Goal: Task Accomplishment & Management: Manage account settings

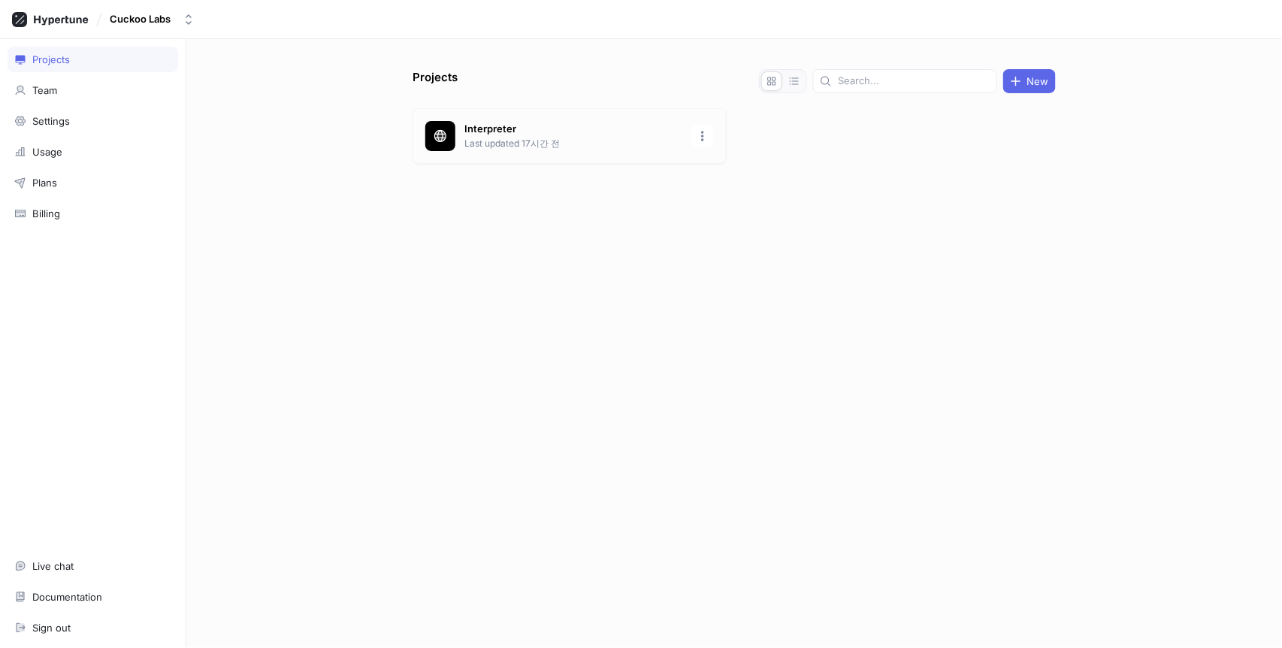
click at [483, 148] on p "Last updated 17시간 전" at bounding box center [574, 144] width 218 height 14
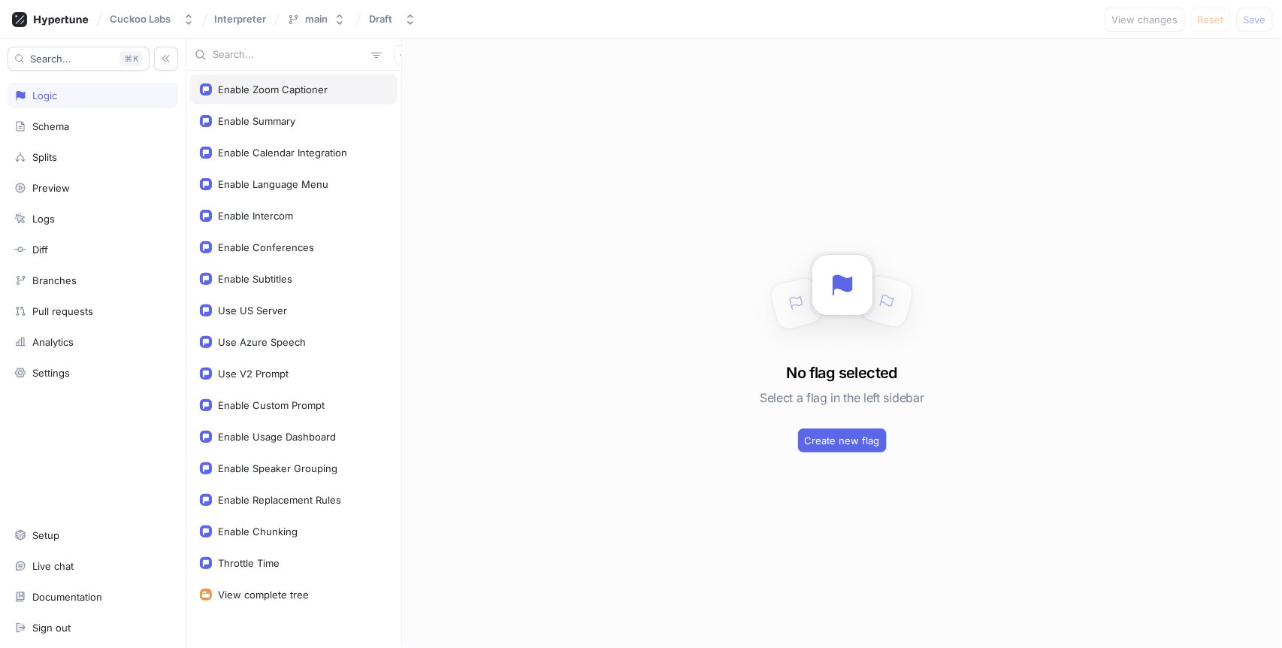
scroll to position [104, 0]
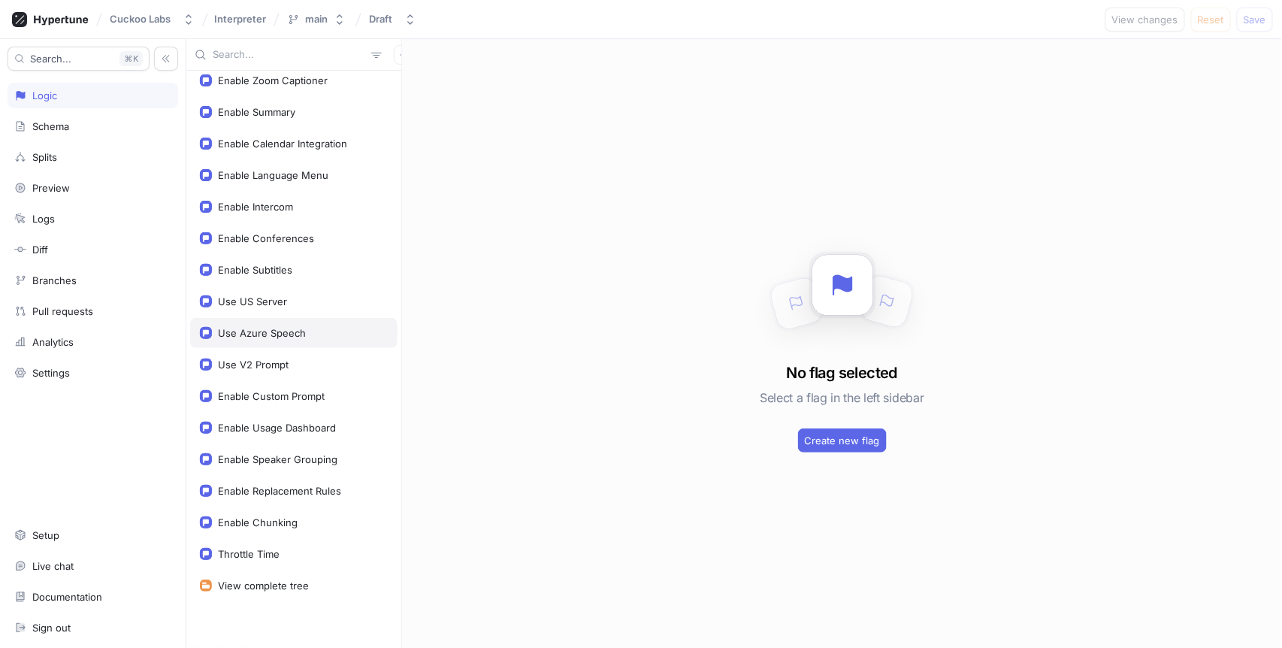
click at [286, 331] on div "Use Azure Speech" at bounding box center [262, 333] width 88 height 12
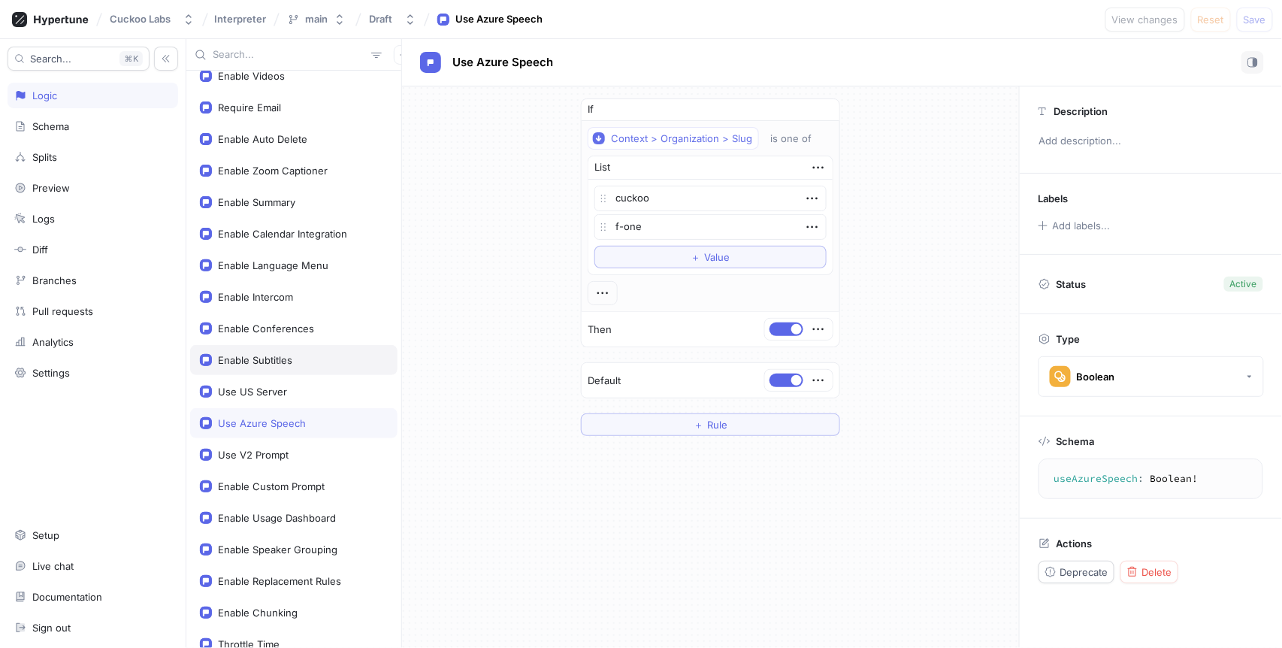
scroll to position [14, 0]
click at [281, 392] on div "Use US Server" at bounding box center [252, 392] width 69 height 12
type textarea "useUSServer: Boolean!"
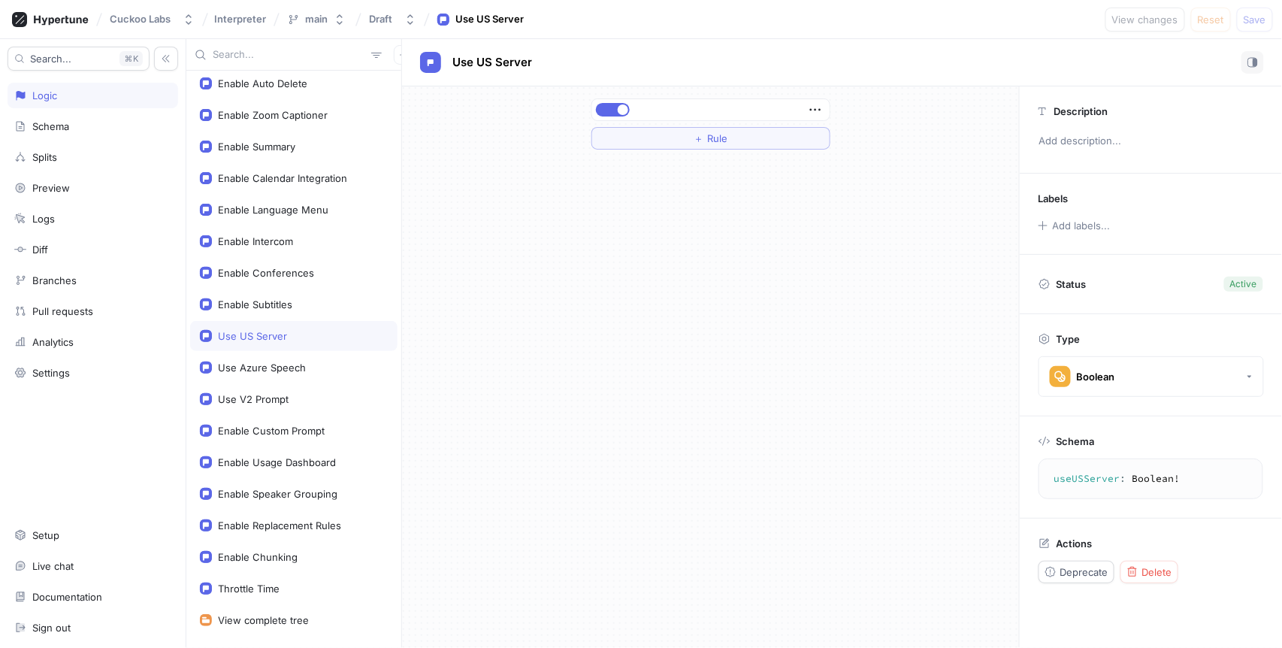
scroll to position [104, 0]
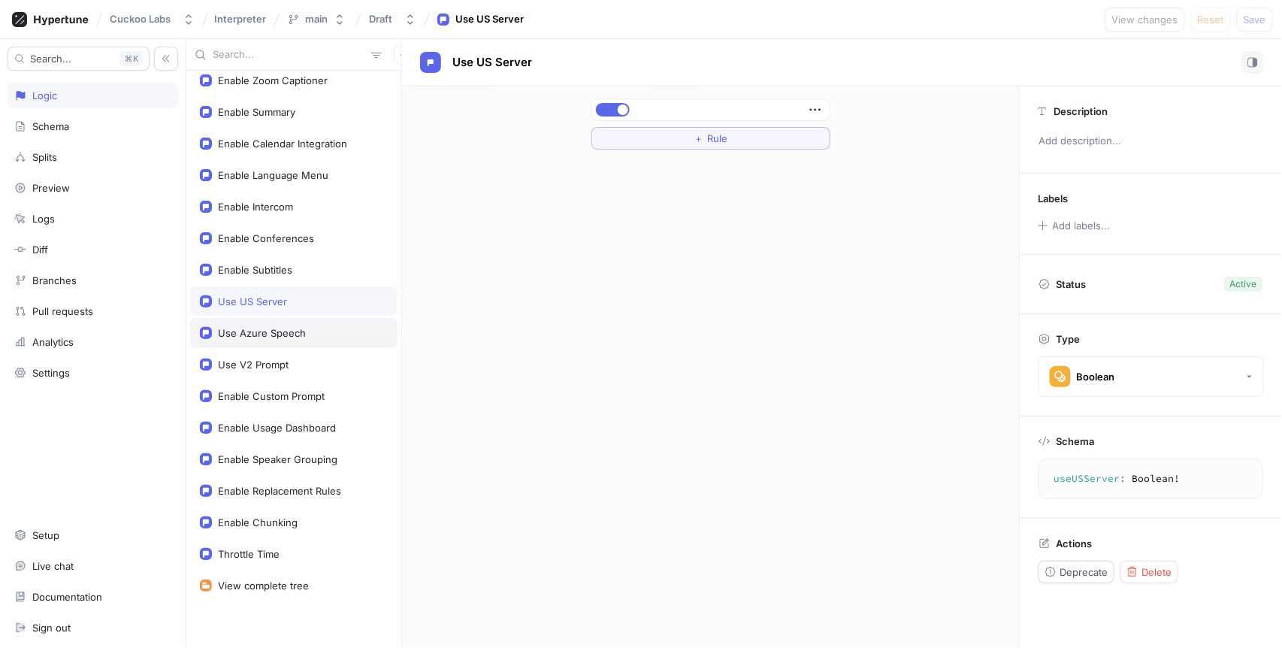
click at [283, 339] on div "Use Azure Speech" at bounding box center [293, 333] width 207 height 30
type textarea "x"
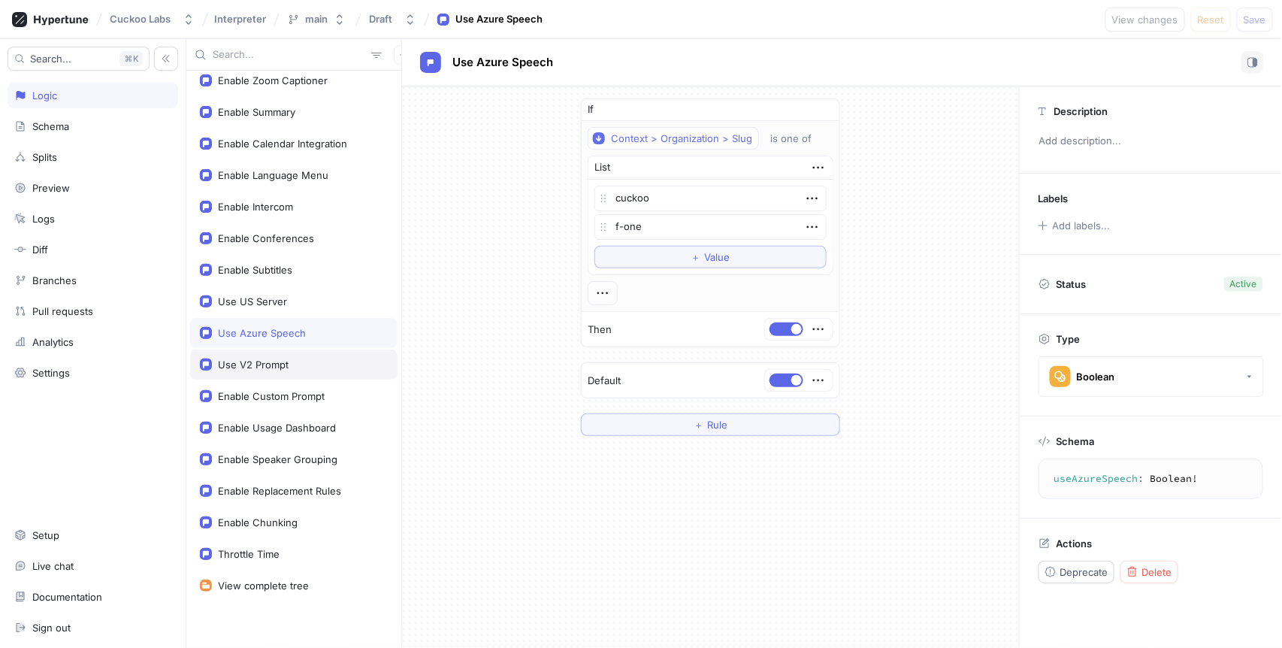
click at [279, 353] on div "Use V2 Prompt" at bounding box center [293, 365] width 207 height 30
type textarea "useV2Prompt: Boolean!"
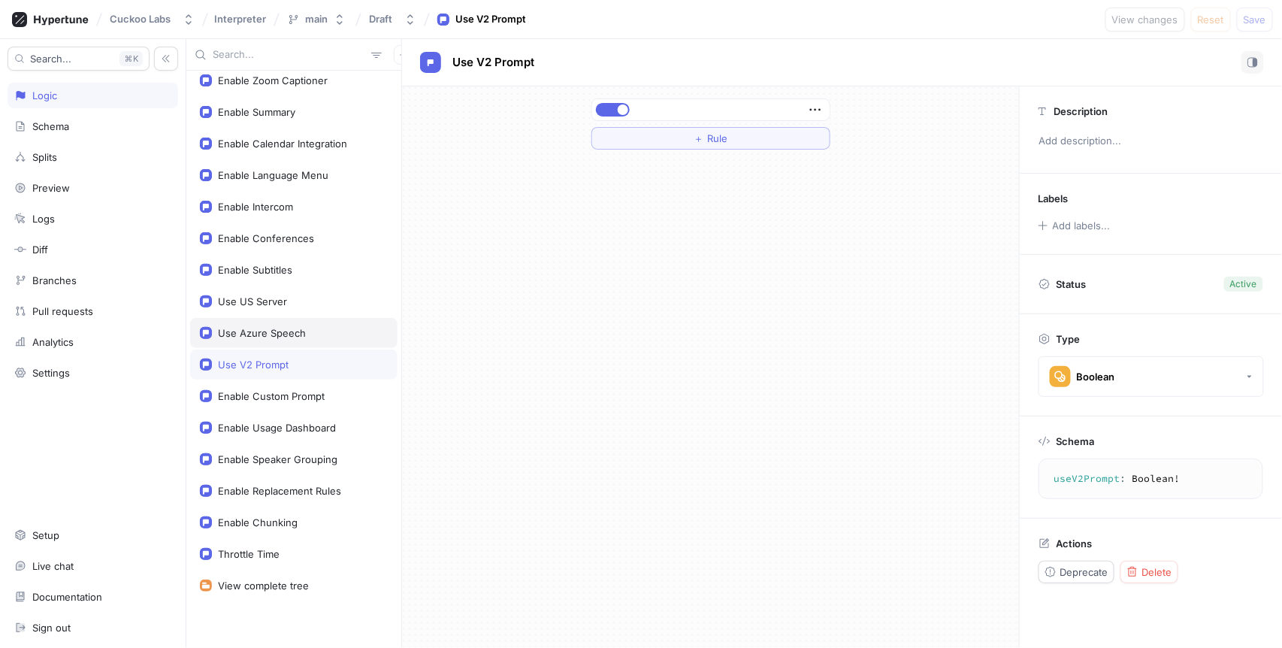
click at [283, 331] on div "Use Azure Speech" at bounding box center [262, 333] width 88 height 12
type textarea "x"
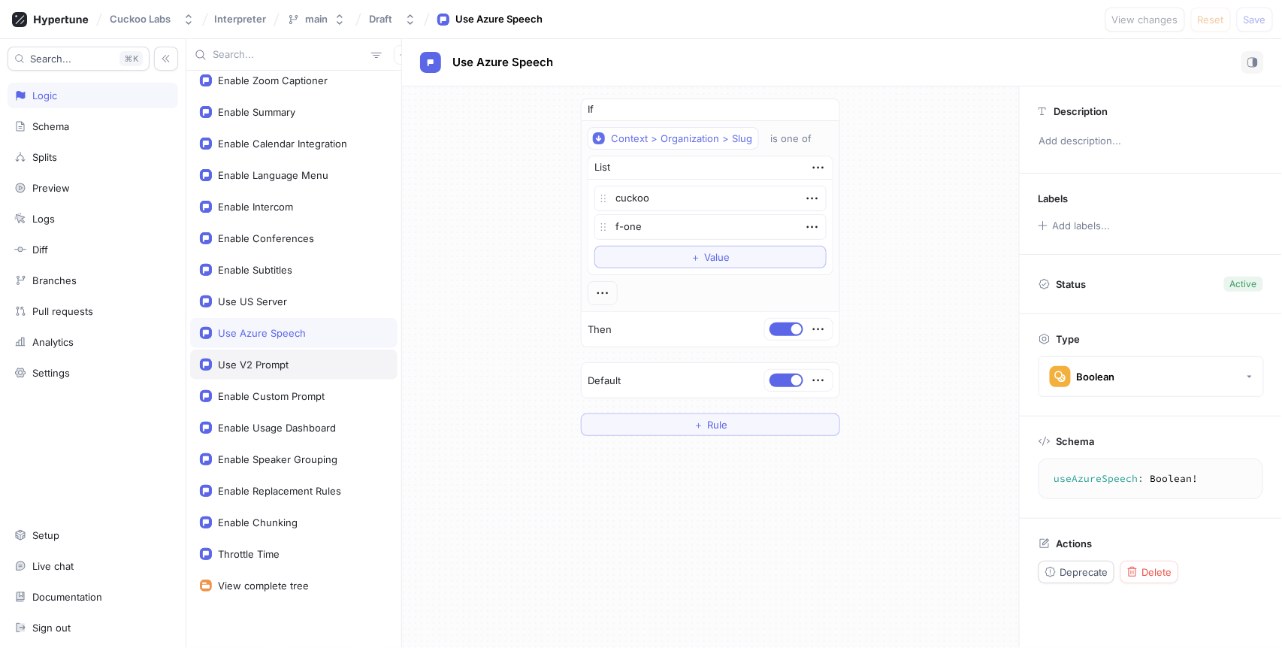
click at [276, 366] on div "Use V2 Prompt" at bounding box center [253, 365] width 71 height 12
type textarea "useV2Prompt: Boolean!"
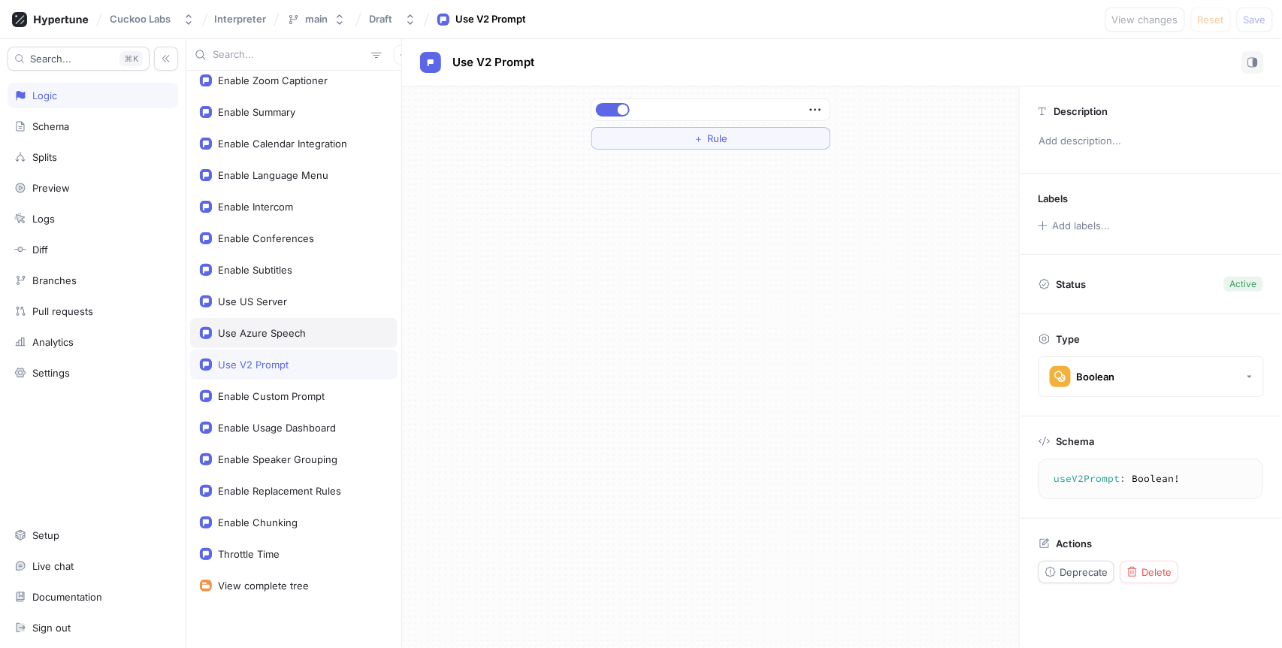
click at [280, 335] on div "Use Azure Speech" at bounding box center [262, 333] width 88 height 12
type textarea "x"
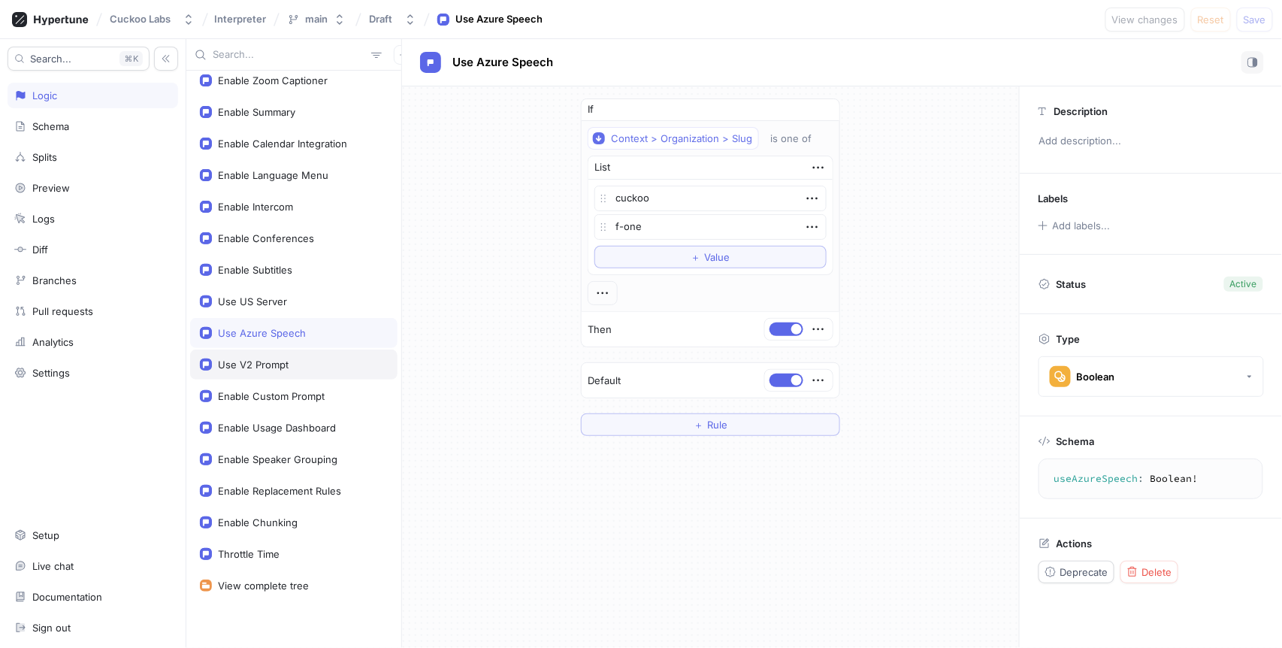
click at [275, 364] on div "Use V2 Prompt" at bounding box center [253, 365] width 71 height 12
type textarea "useV2Prompt: Boolean!"
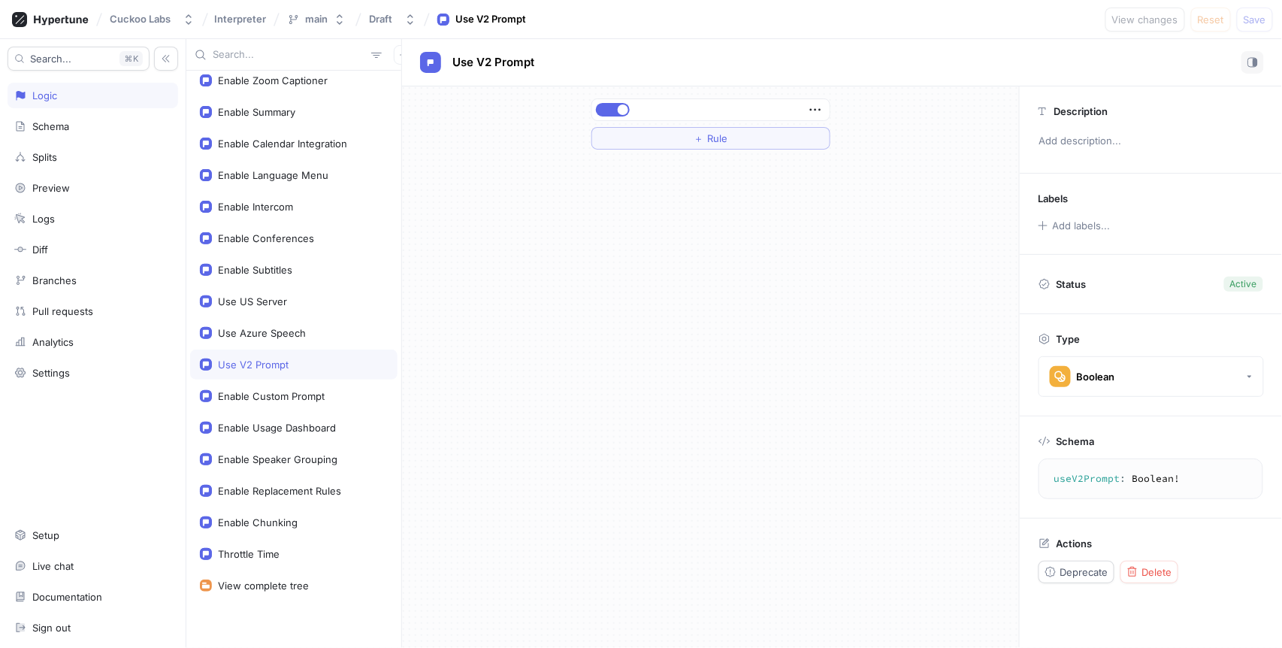
type textarea "x"
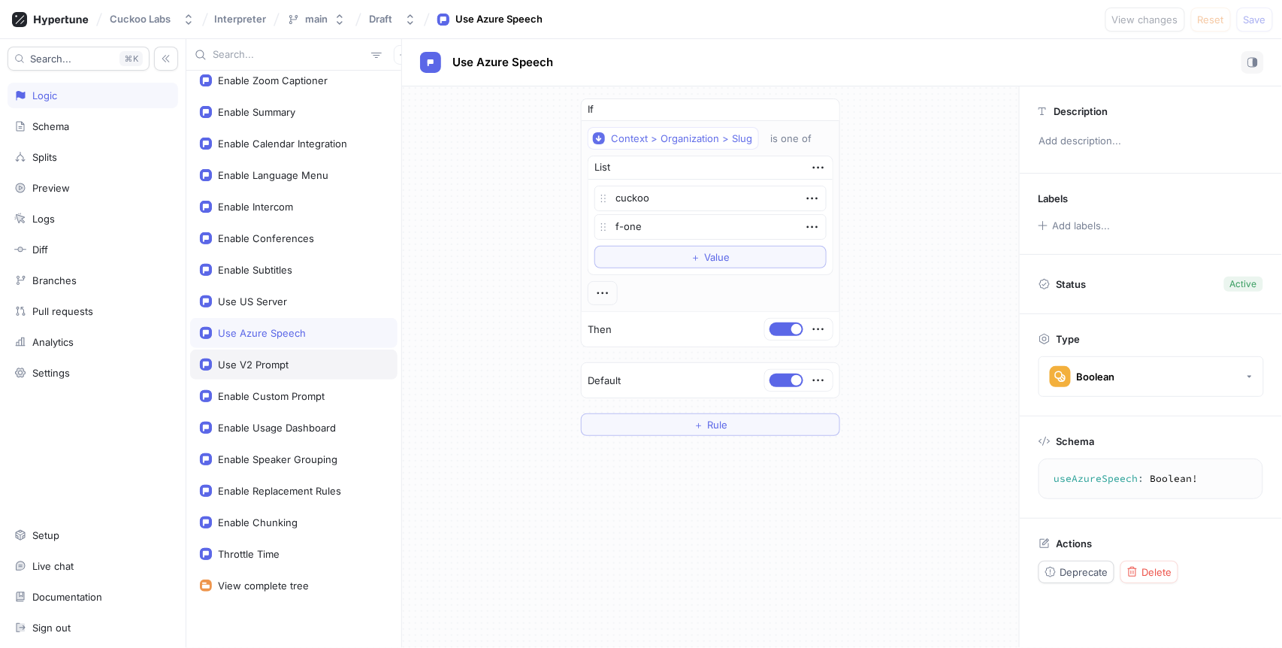
click at [304, 370] on div "Use V2 Prompt" at bounding box center [294, 365] width 188 height 12
type textarea "useV2Prompt: Boolean!"
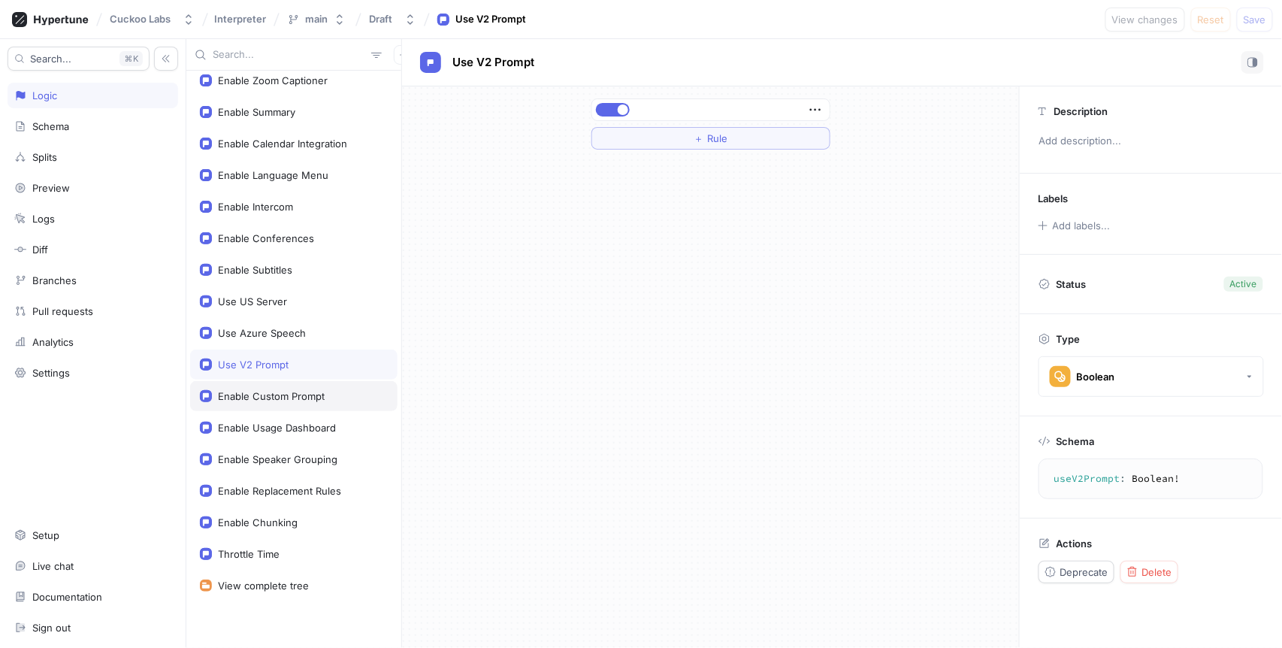
click at [309, 385] on div "Enable Custom Prompt" at bounding box center [293, 396] width 207 height 30
type textarea "x"
type textarea "enableCustomPrompt: Boolean!"
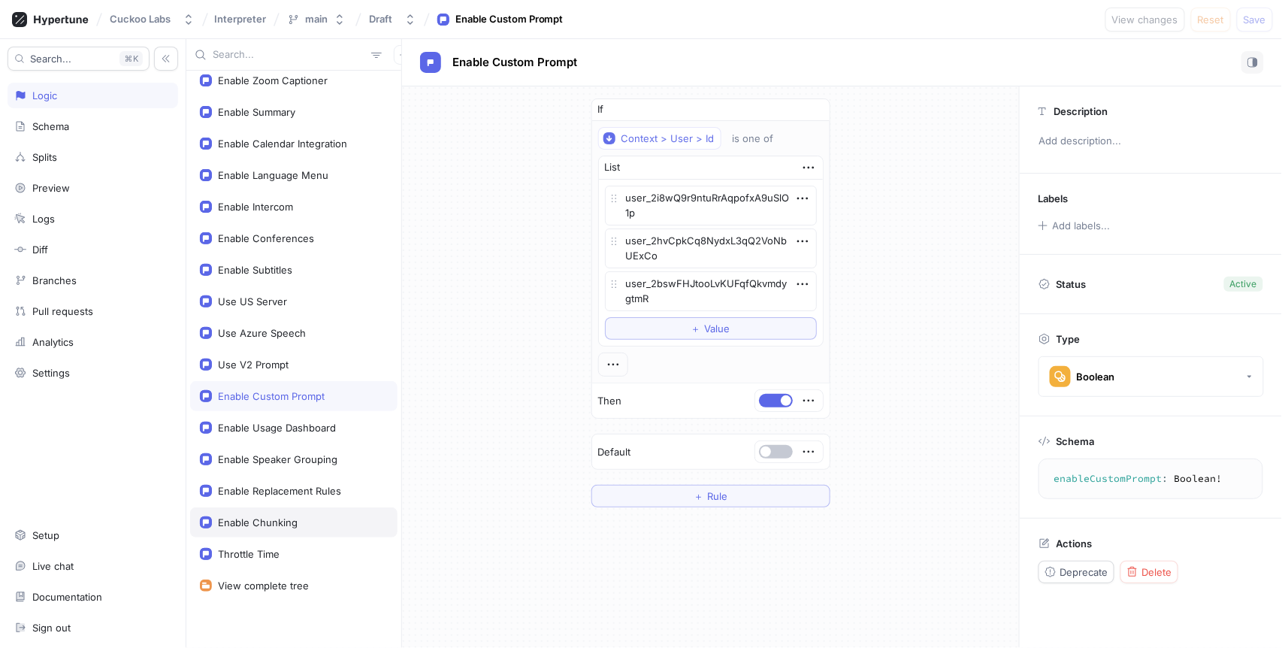
click at [291, 526] on div "Enable Chunking" at bounding box center [258, 522] width 80 height 12
type textarea "x"
type textarea "enableChunking: Boolean!"
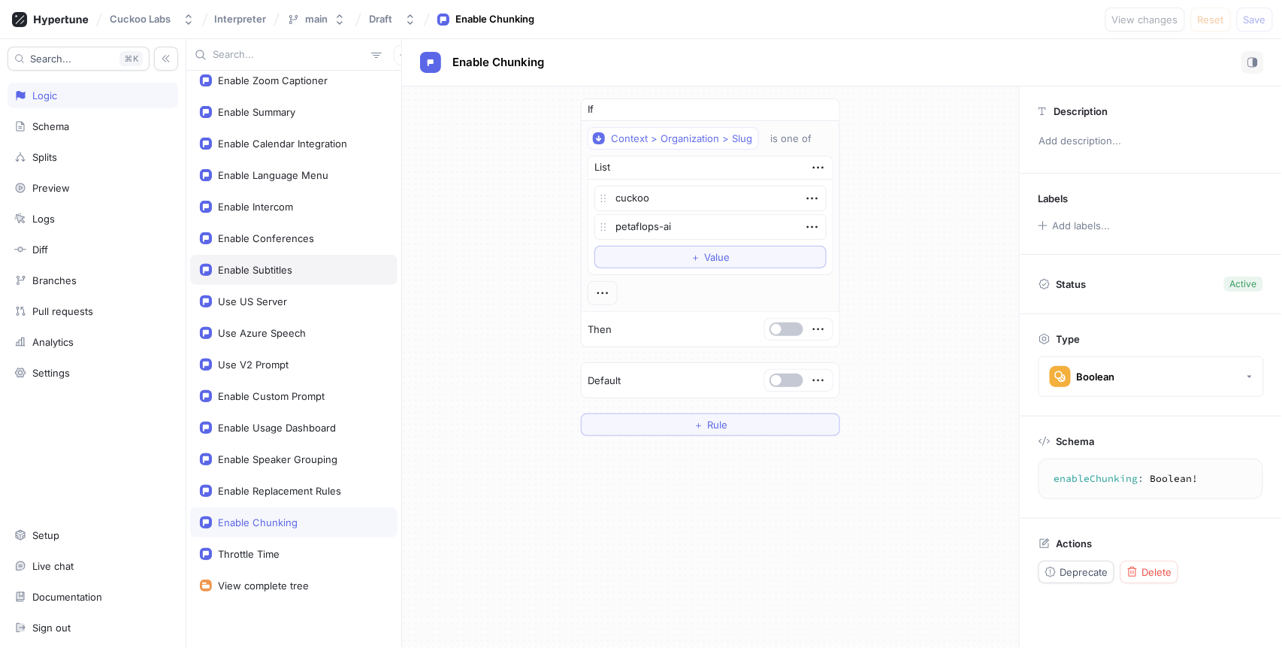
click at [276, 275] on div "Enable Subtitles" at bounding box center [293, 270] width 207 height 30
type textarea "x"
type textarea "enableSubtitles: Boolean!"
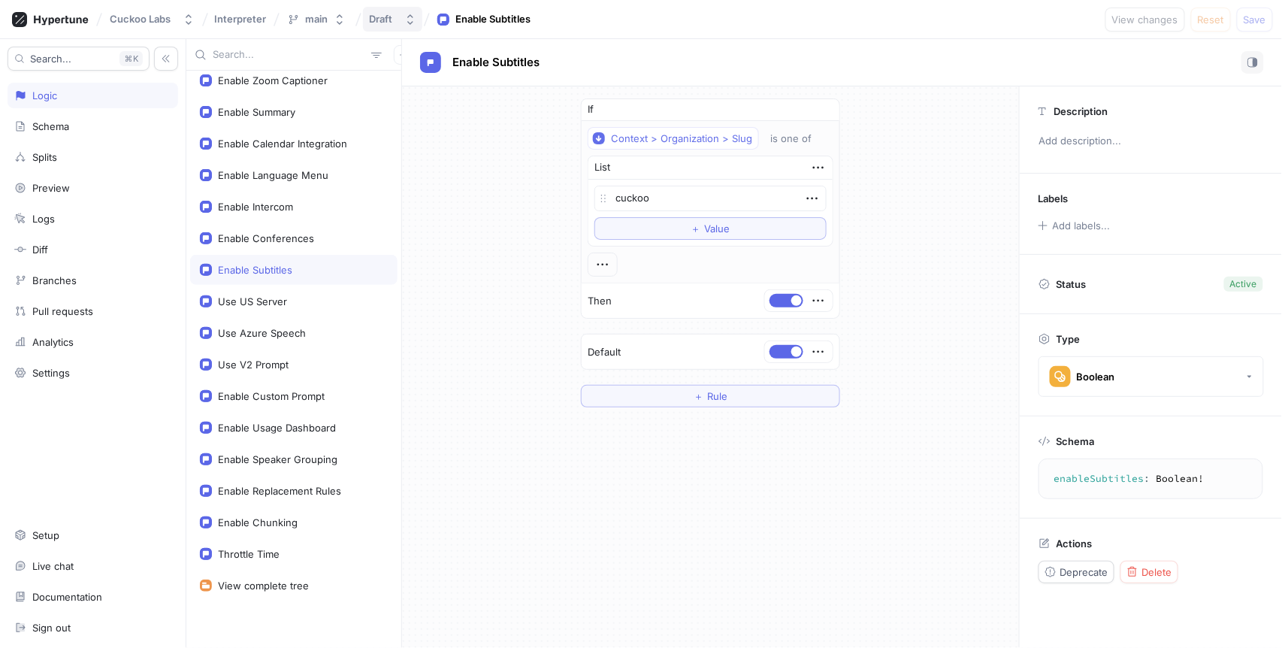
click at [371, 18] on div "Draft" at bounding box center [380, 19] width 23 height 13
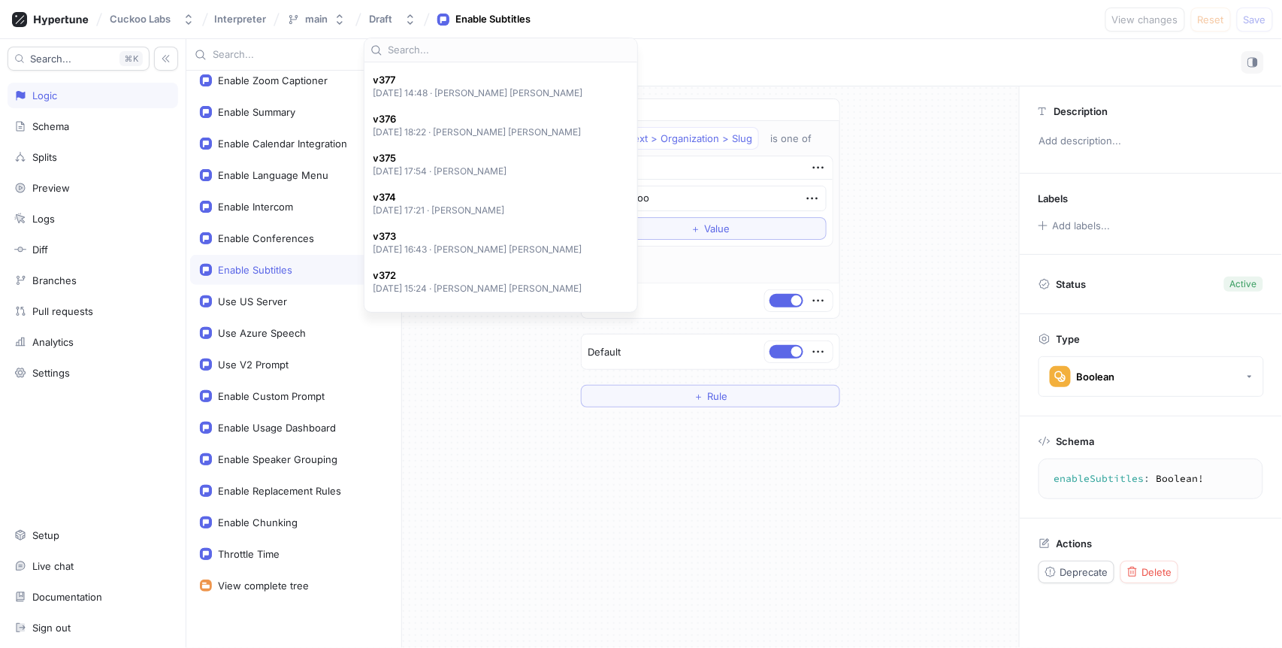
scroll to position [670, 0]
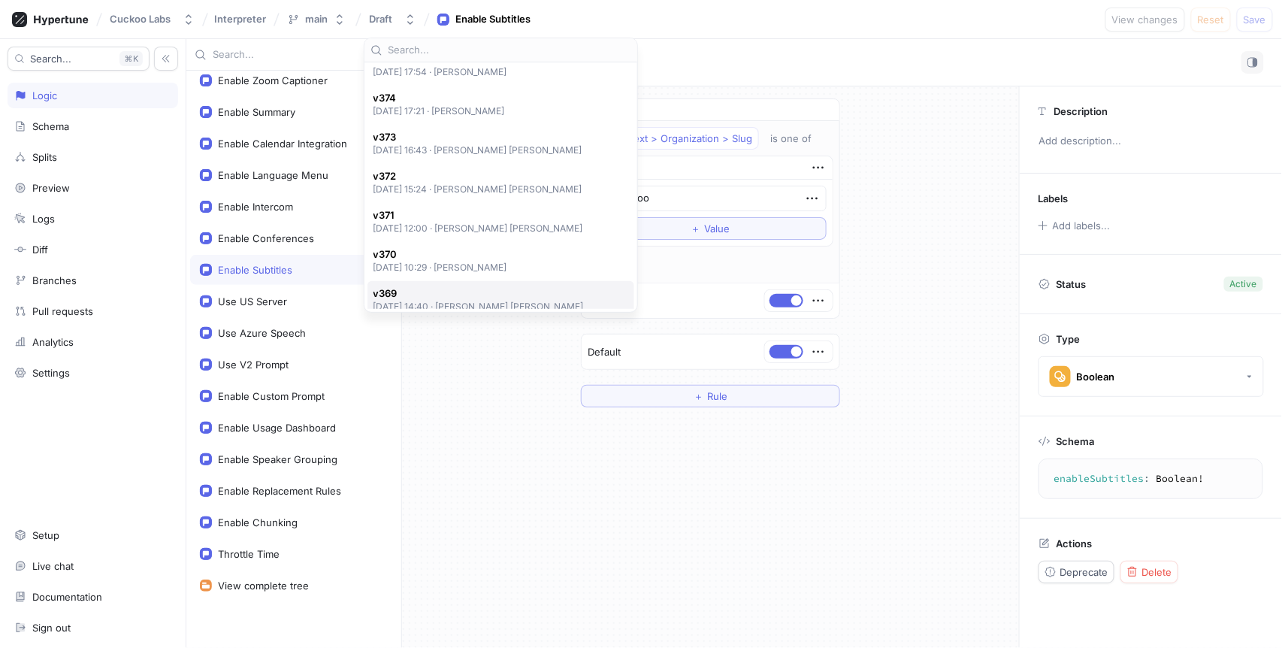
click at [421, 283] on div "v369 [DATE] 14:40 ‧ [PERSON_NAME] [PERSON_NAME]" at bounding box center [501, 300] width 267 height 38
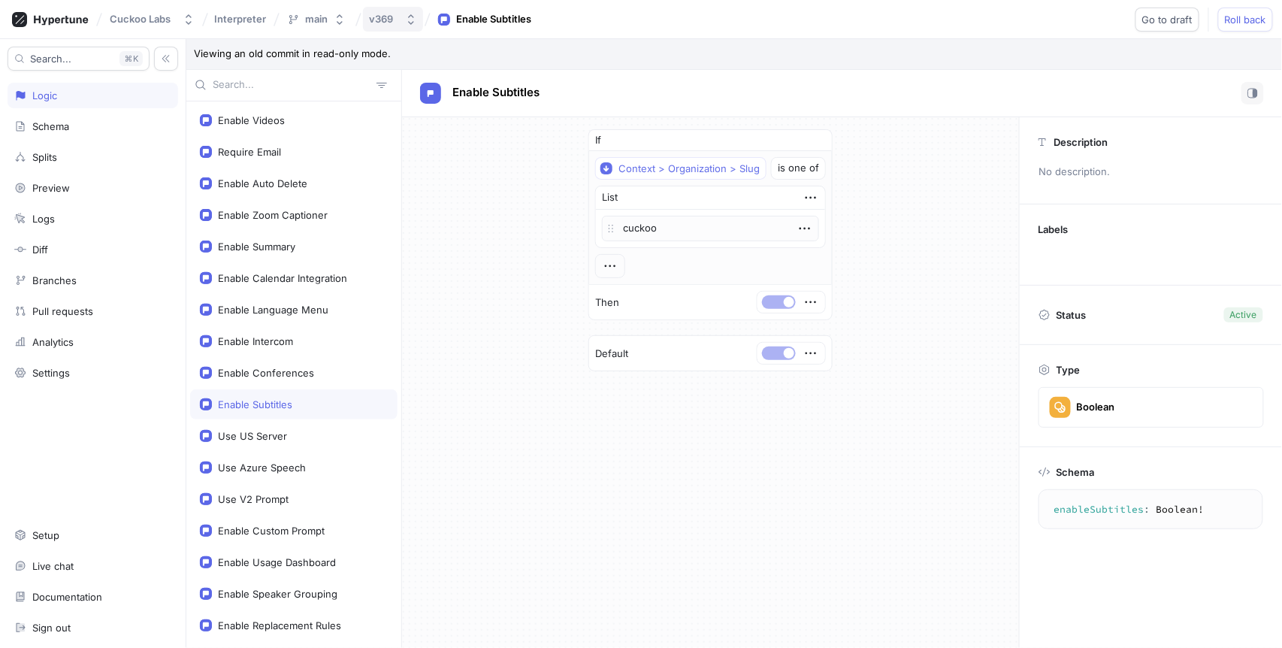
click at [381, 16] on div "v369" at bounding box center [381, 19] width 24 height 13
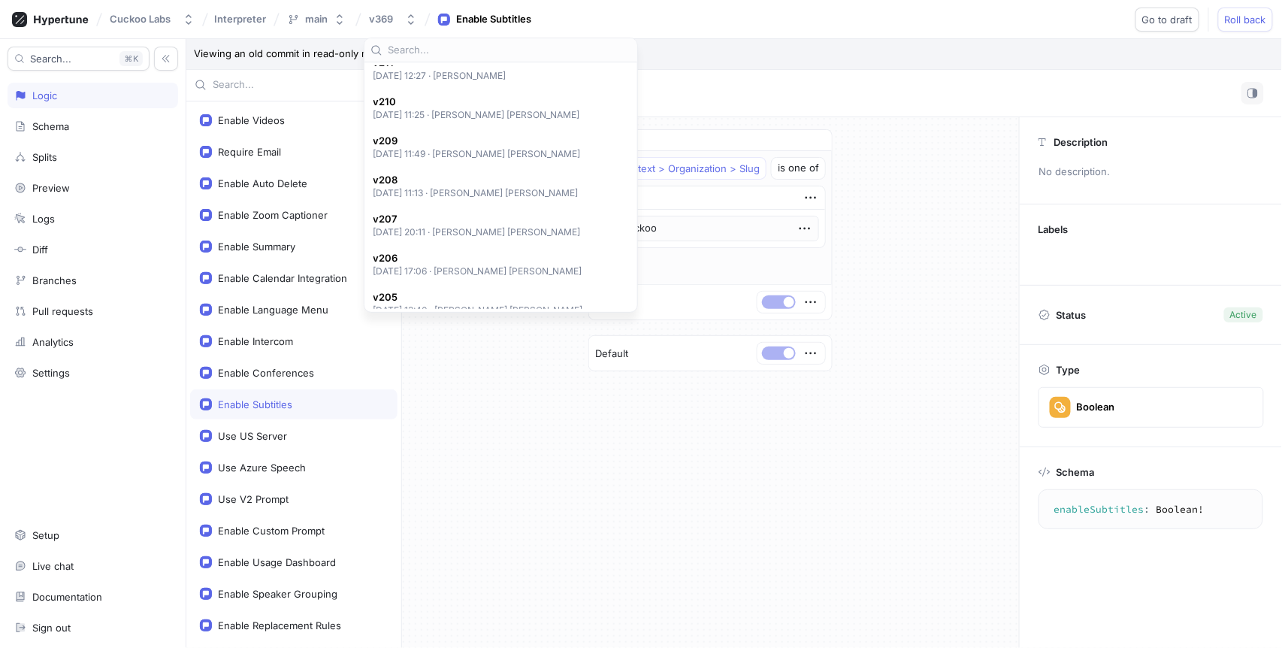
scroll to position [7541, 0]
click at [446, 200] on p "[DATE] 11:47 ‧ [PERSON_NAME] [PERSON_NAME]" at bounding box center [478, 197] width 208 height 13
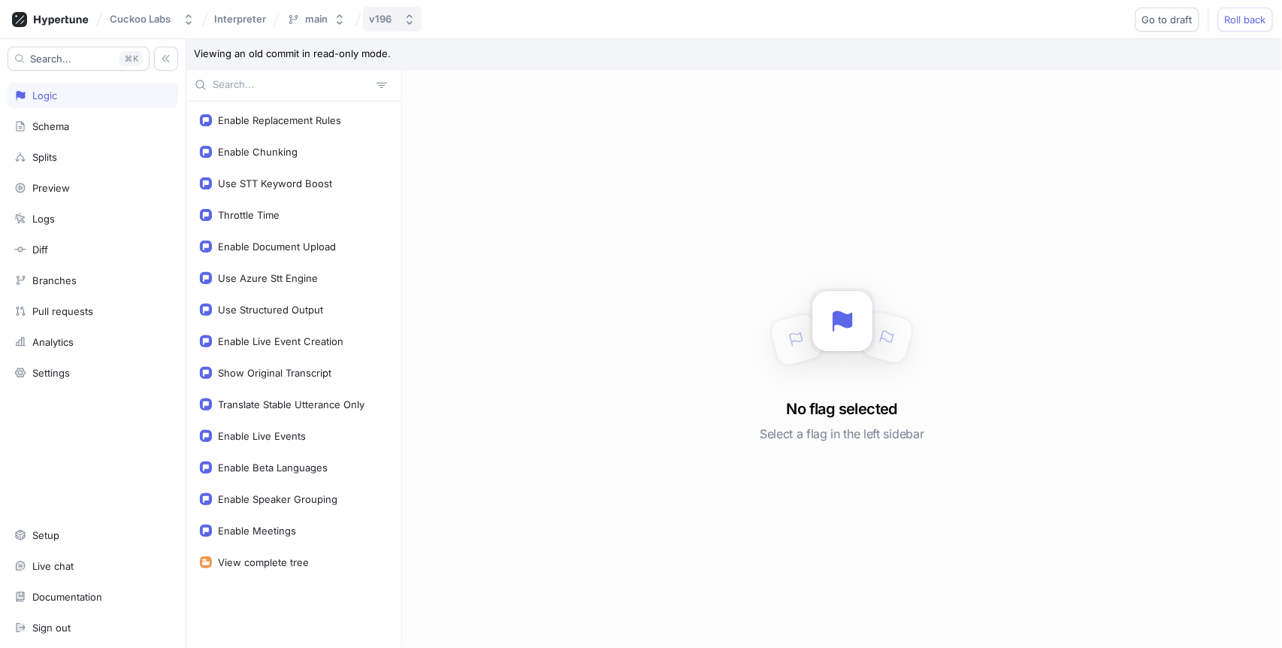
click at [396, 13] on div "v196" at bounding box center [383, 19] width 29 height 13
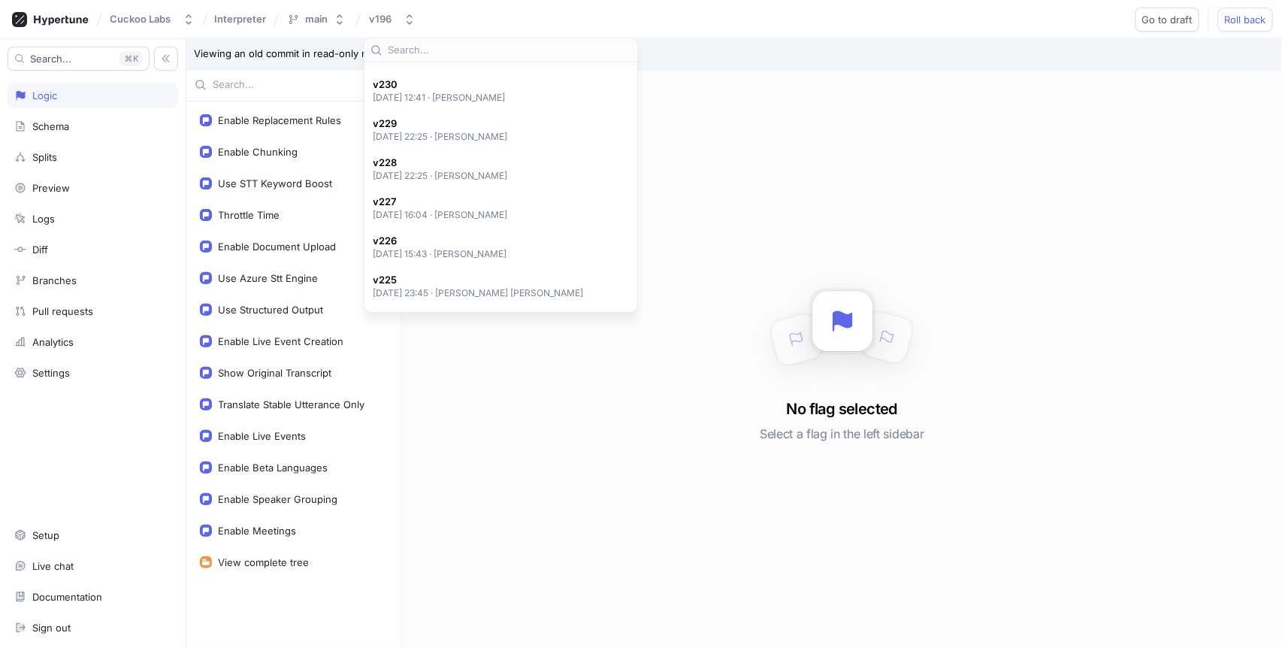
scroll to position [6260, 0]
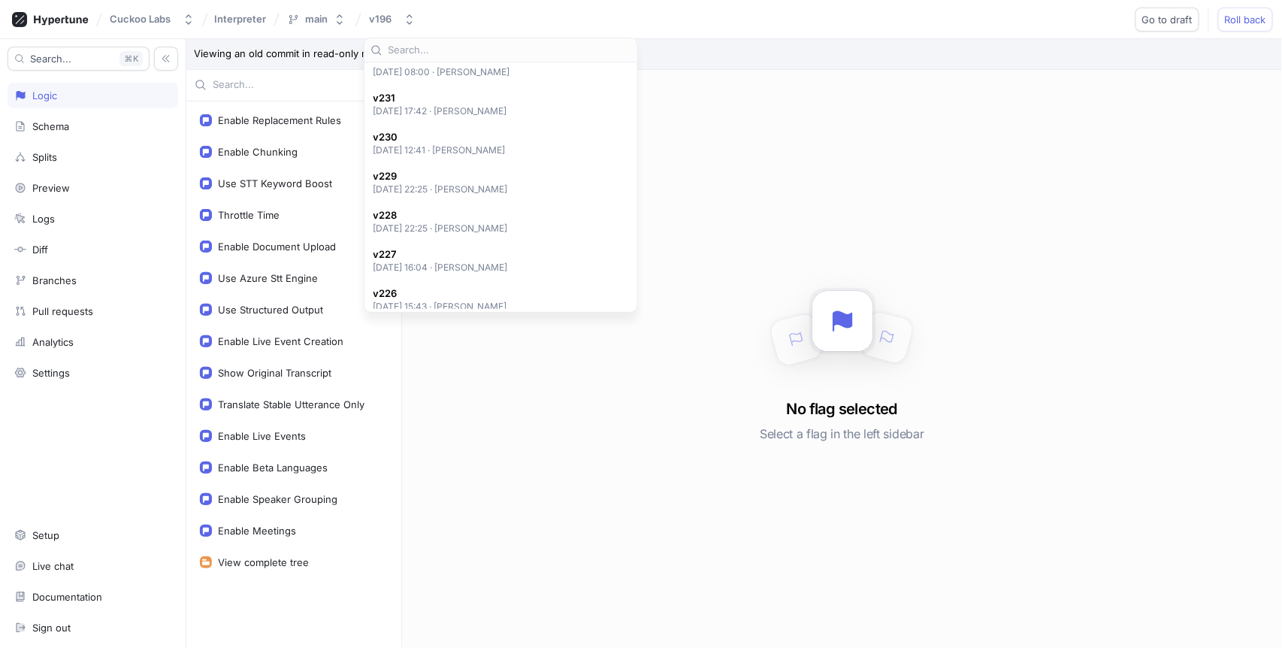
click at [456, 152] on p "[DATE] 12:41 ‧ [PERSON_NAME]" at bounding box center [440, 150] width 133 height 13
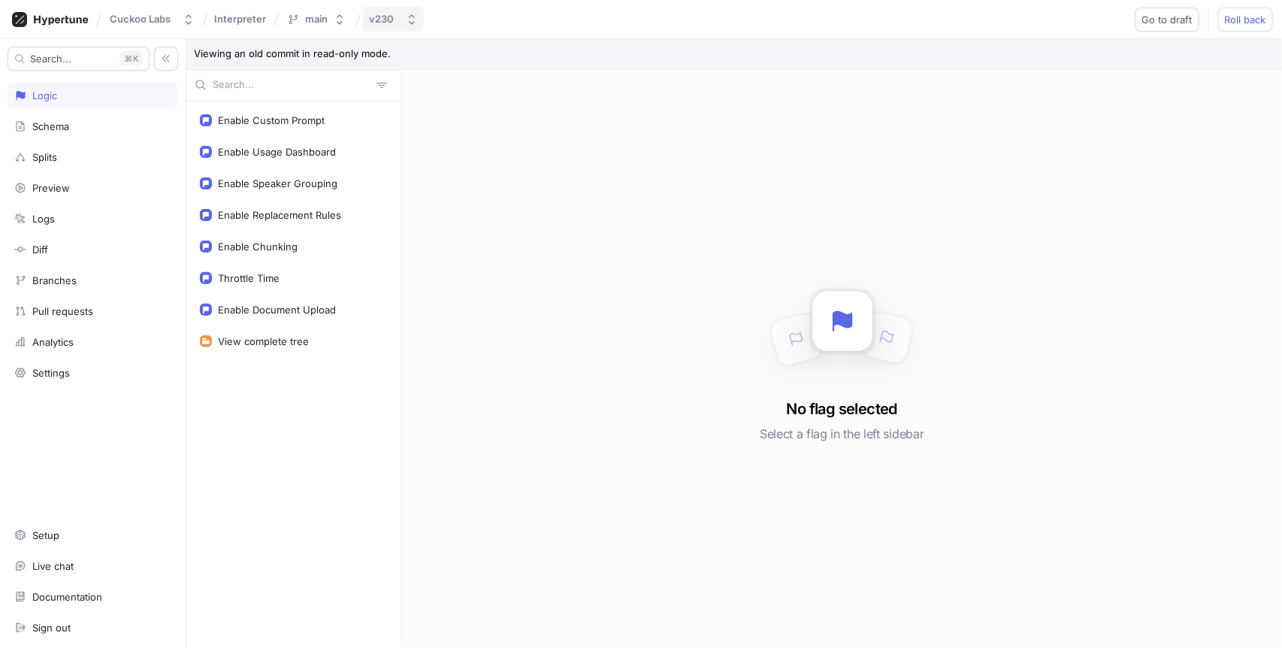
click at [381, 26] on button "v230" at bounding box center [393, 19] width 61 height 25
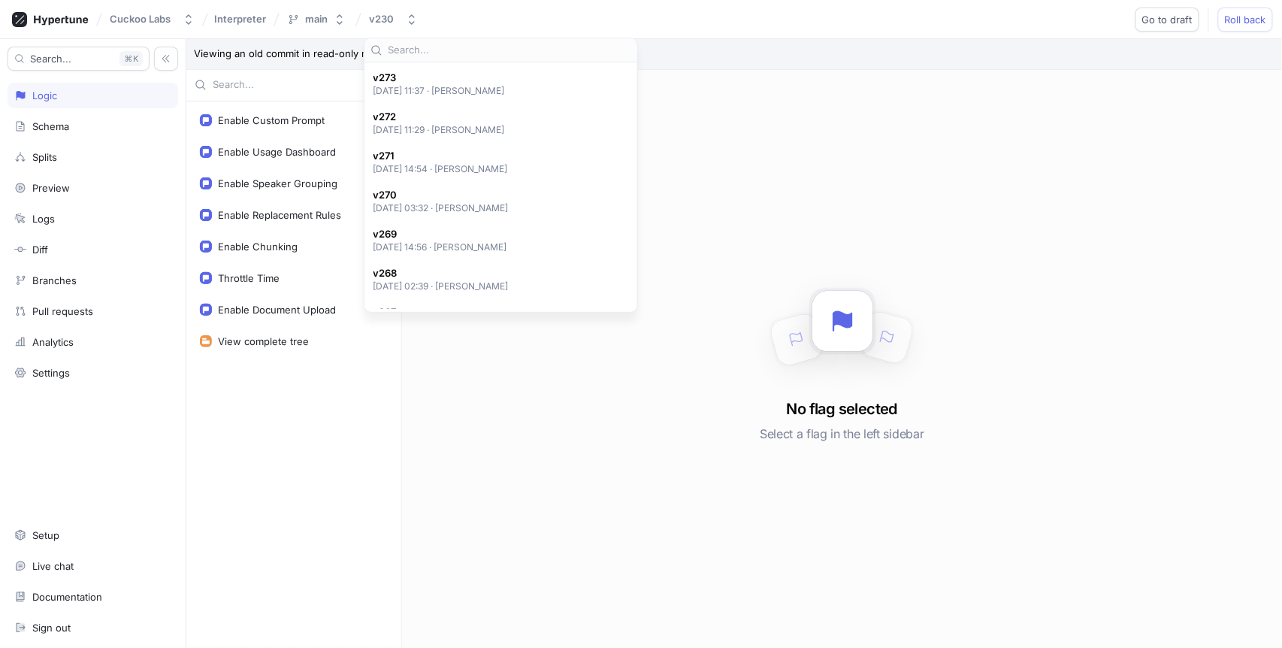
scroll to position [4322, 0]
click at [419, 123] on span "v280" at bounding box center [440, 120] width 133 height 13
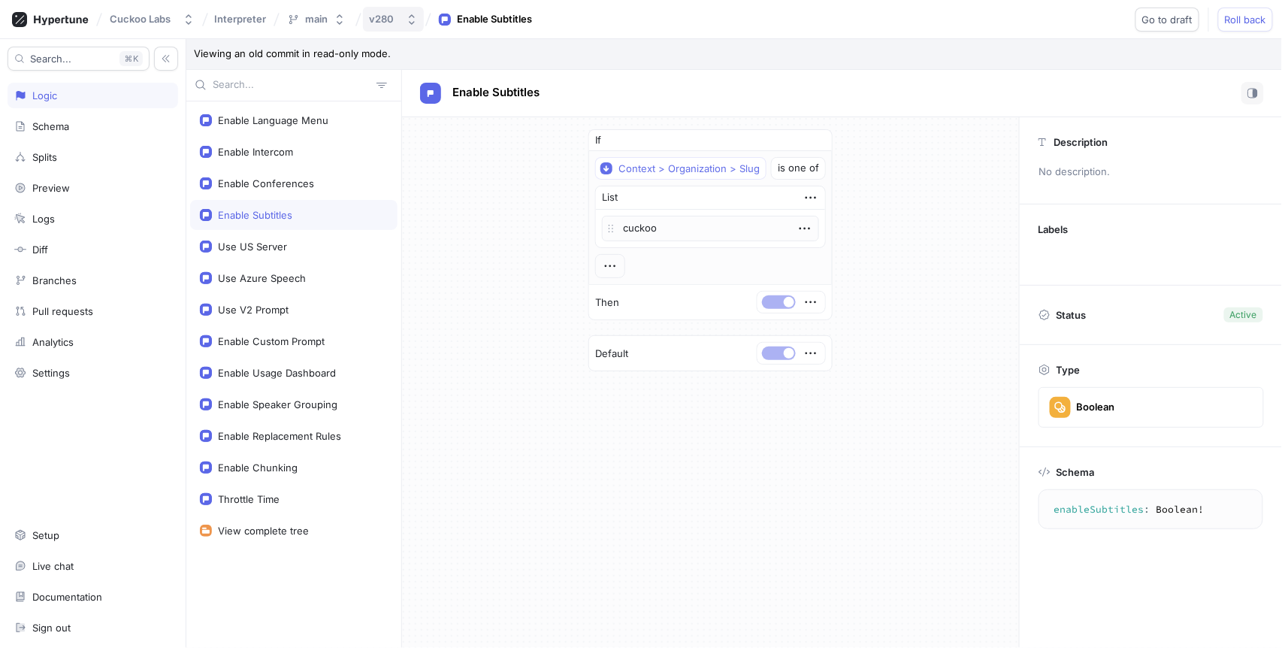
click at [407, 27] on button "v280" at bounding box center [393, 19] width 61 height 25
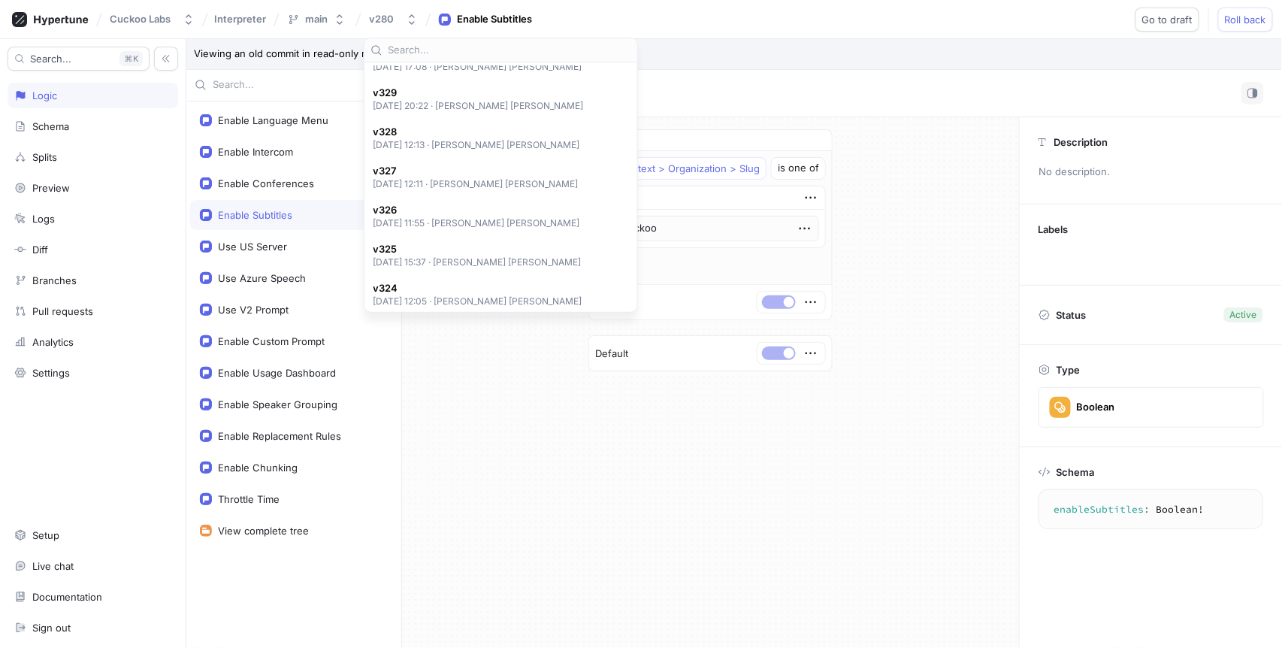
scroll to position [2248, 0]
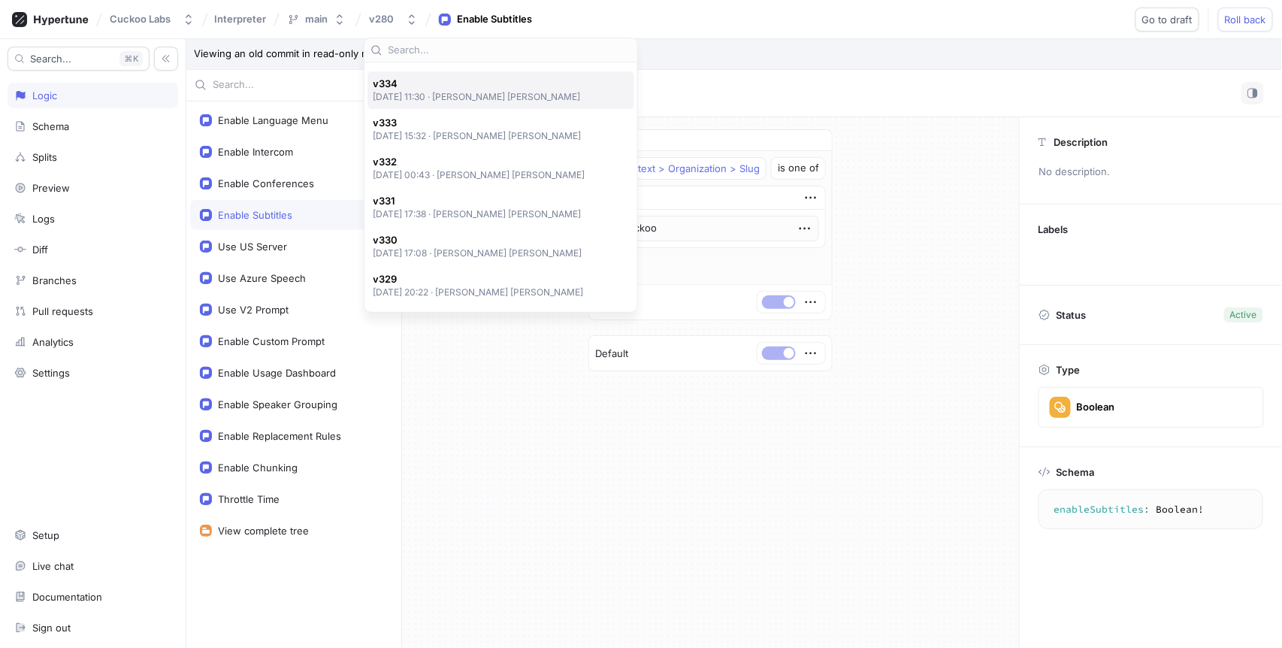
click at [468, 95] on p "[DATE] 11:30 ‧ [PERSON_NAME] [PERSON_NAME]" at bounding box center [478, 96] width 208 height 13
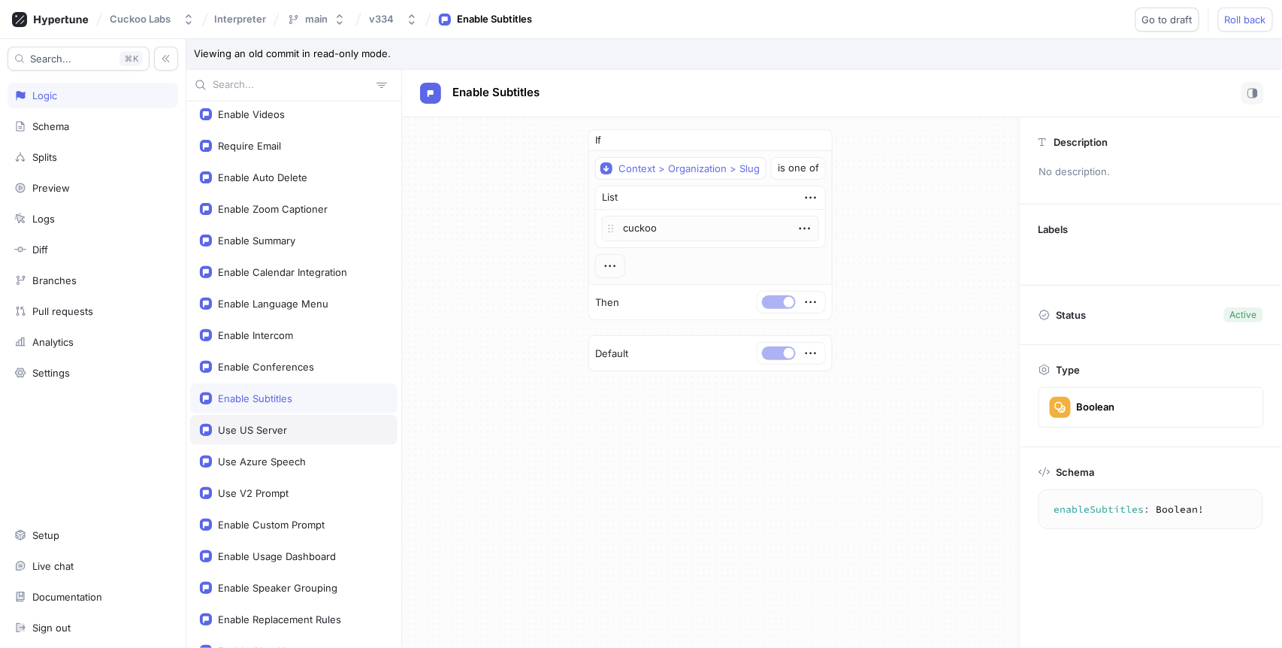
scroll to position [6, 0]
click at [550, 347] on div "If Context > Organization > Slug is one of List cuckoo To pick up a draggable i…" at bounding box center [710, 250] width 617 height 266
click at [402, 23] on button "v334" at bounding box center [393, 19] width 61 height 25
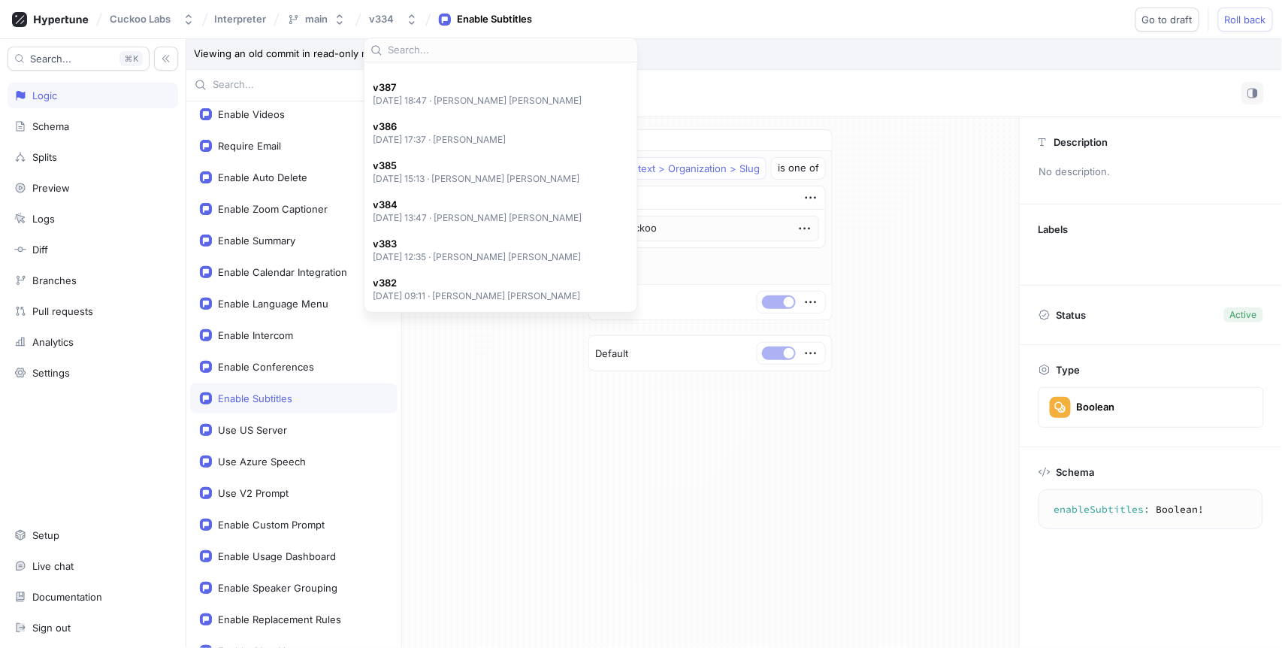
scroll to position [174, 0]
click at [488, 146] on div "v386 [DATE] 17:37 ‧ [PERSON_NAME]" at bounding box center [501, 133] width 267 height 38
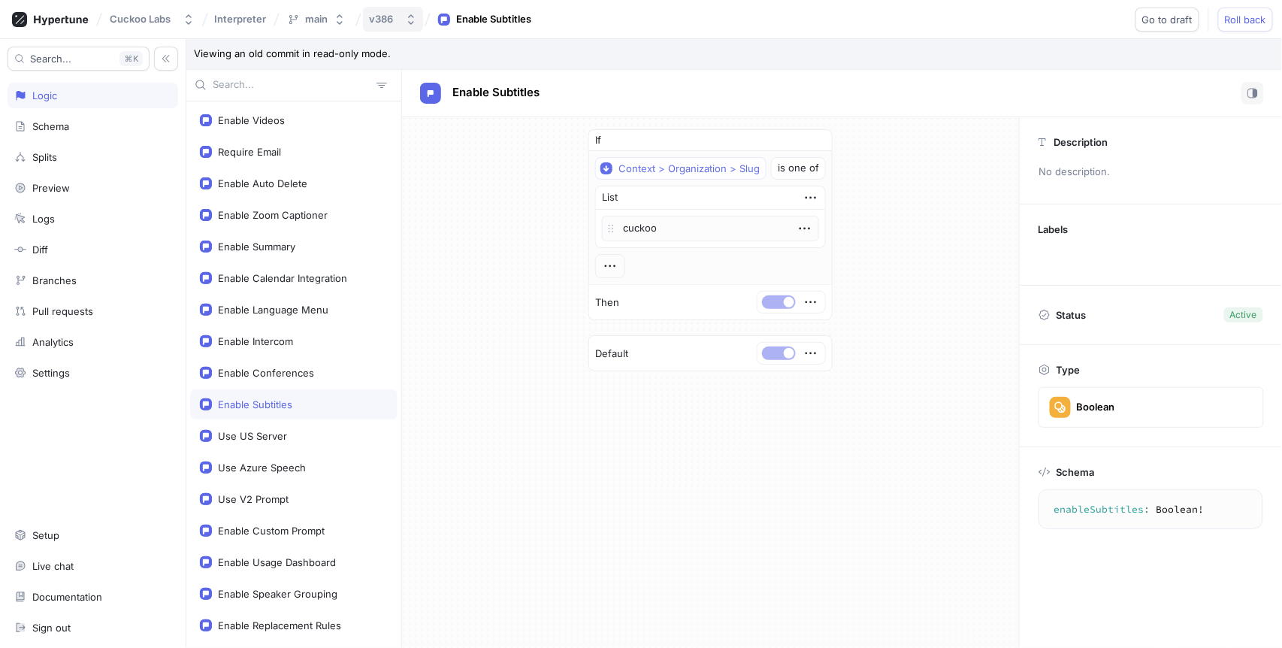
click at [410, 20] on icon "button" at bounding box center [411, 20] width 12 height 12
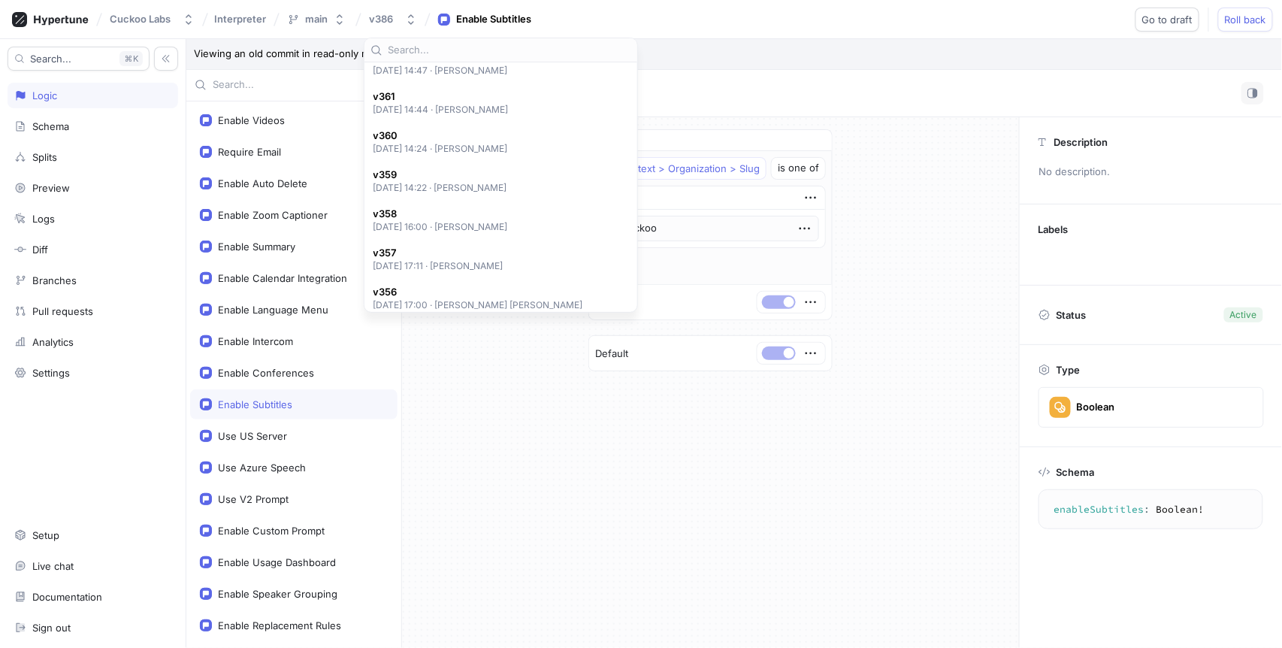
scroll to position [1202, 0]
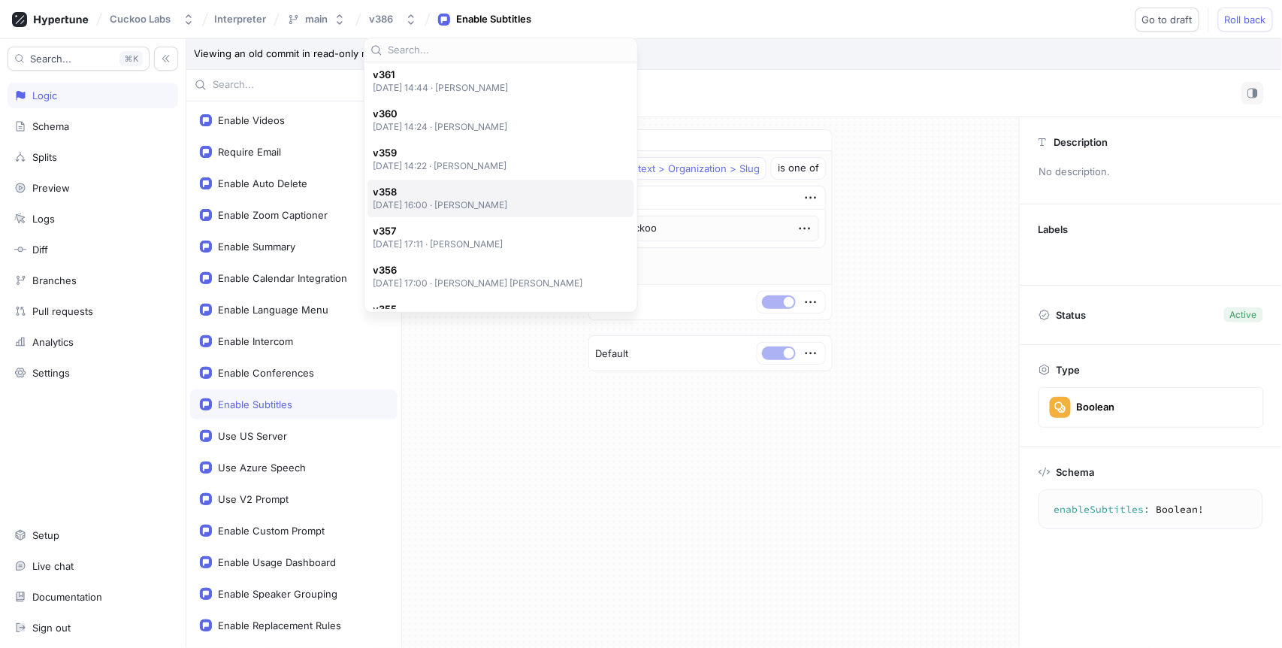
click at [501, 189] on span "v358" at bounding box center [441, 192] width 135 height 13
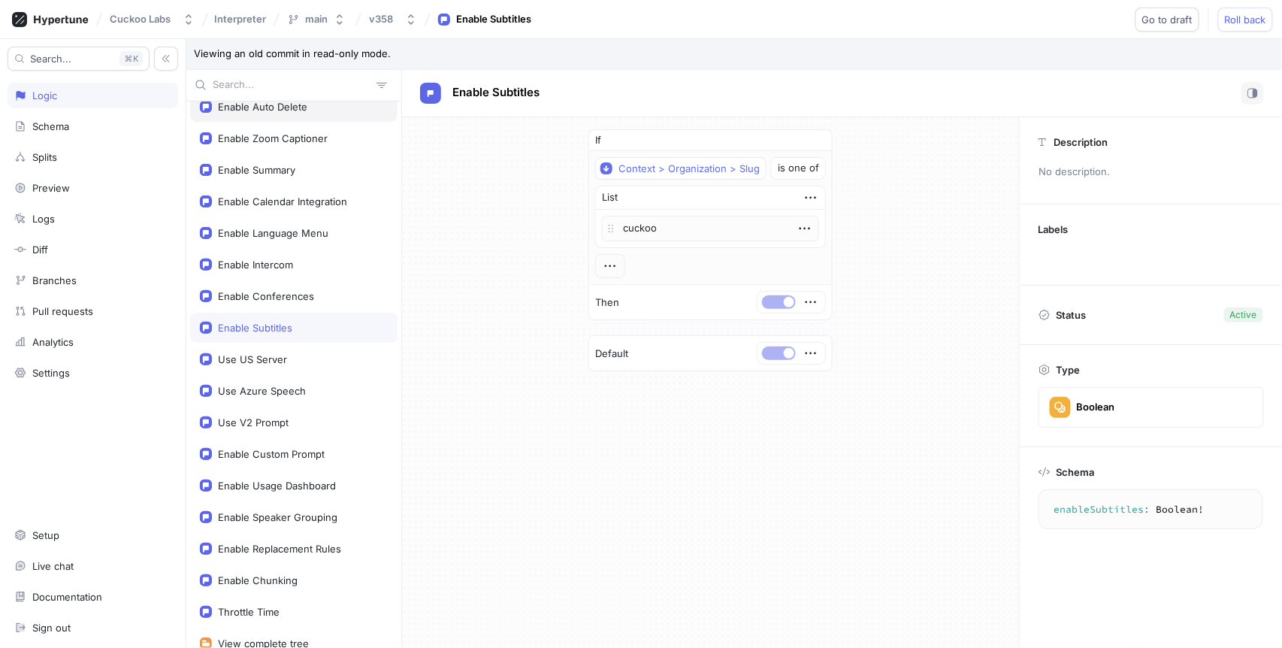
scroll to position [104, 0]
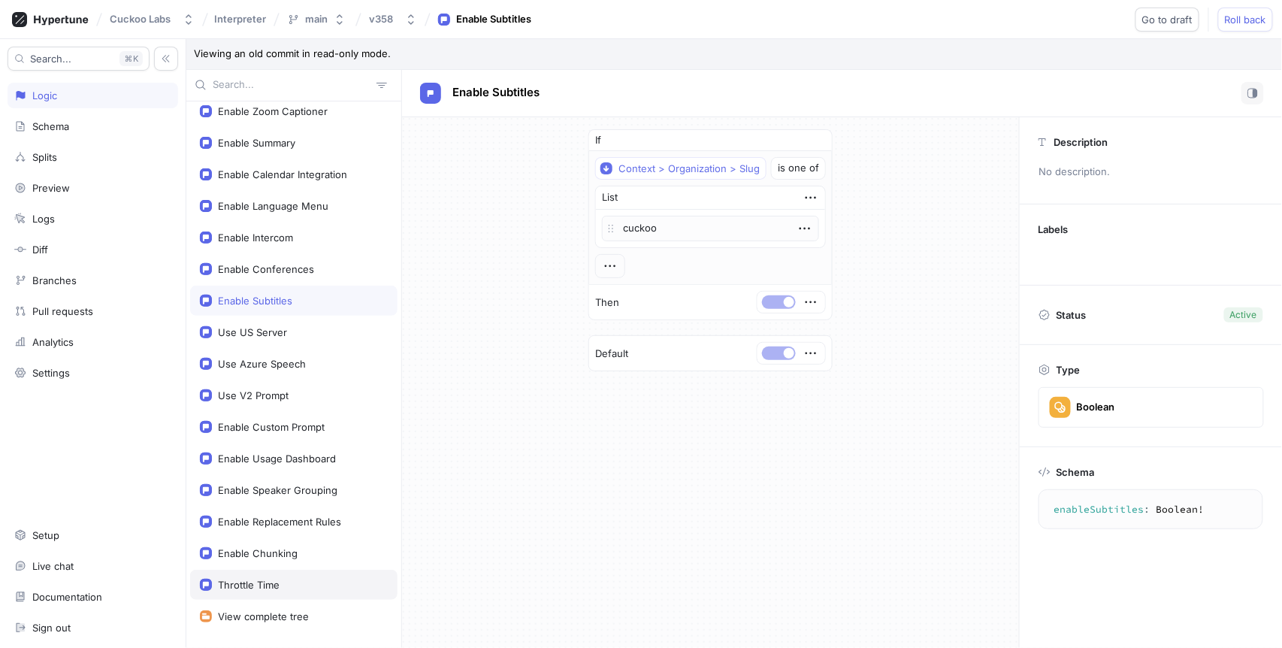
click at [250, 595] on div "Throttle Time" at bounding box center [293, 585] width 207 height 30
click at [250, 574] on div "Throttle Time" at bounding box center [293, 585] width 207 height 30
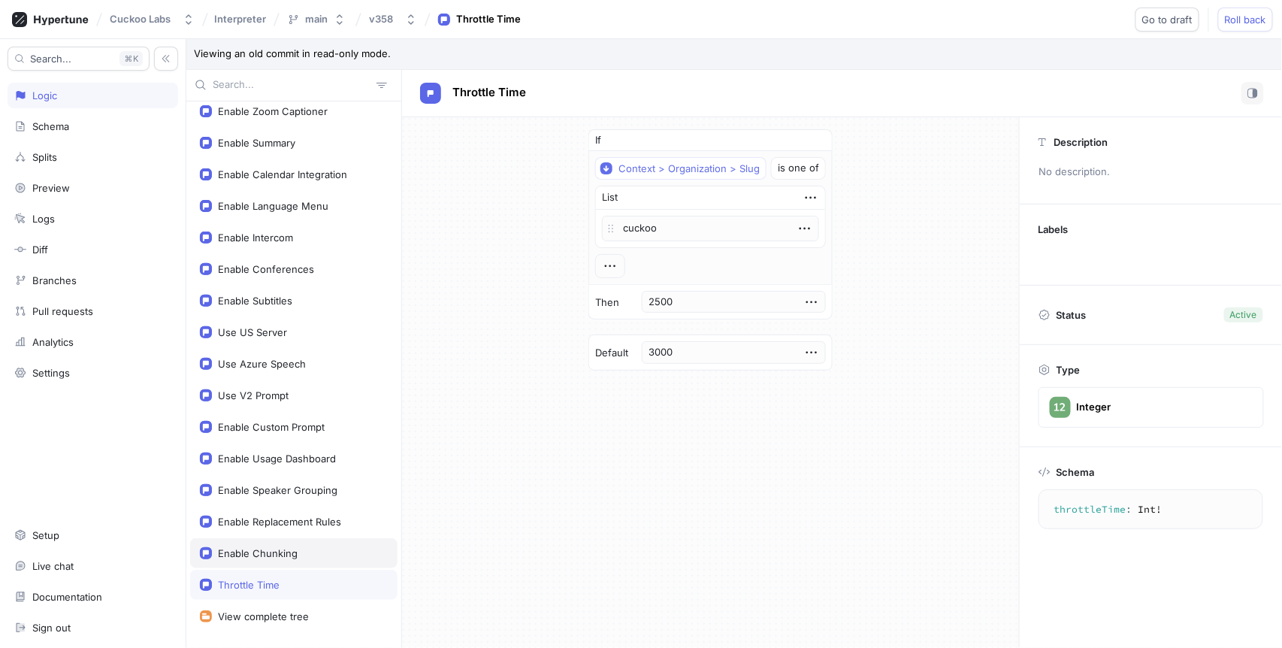
click at [252, 560] on div "Enable Chunking" at bounding box center [293, 553] width 207 height 30
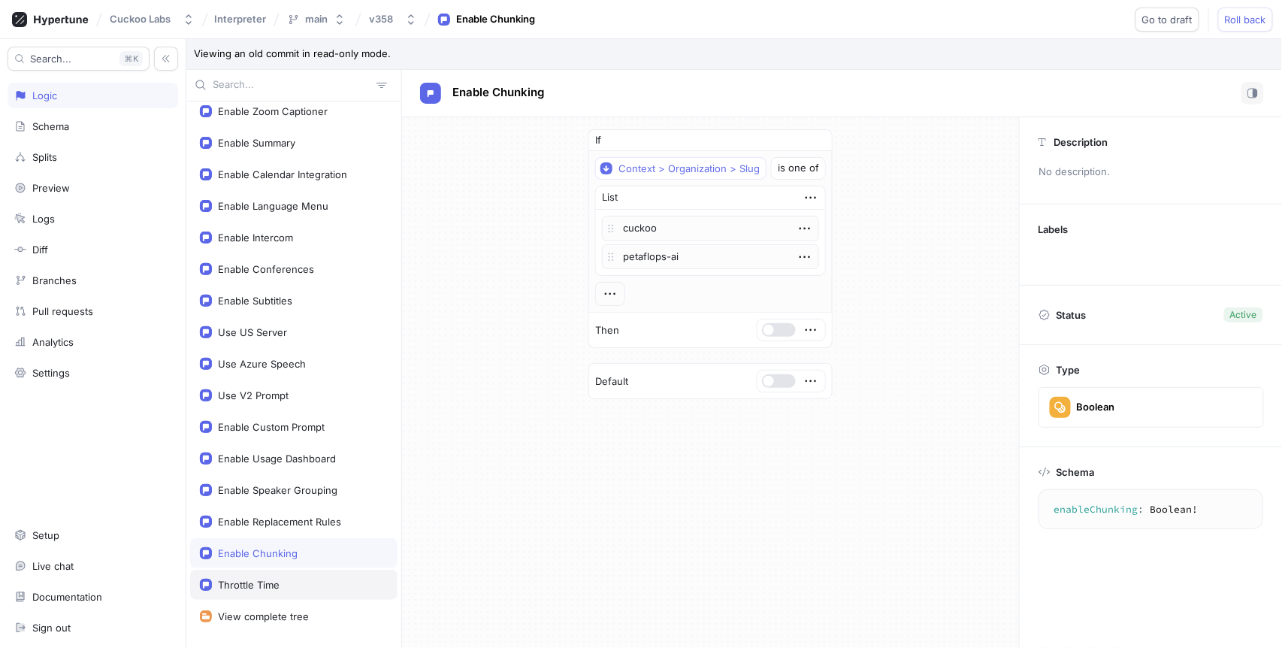
click at [242, 591] on div "Throttle Time" at bounding box center [293, 585] width 207 height 30
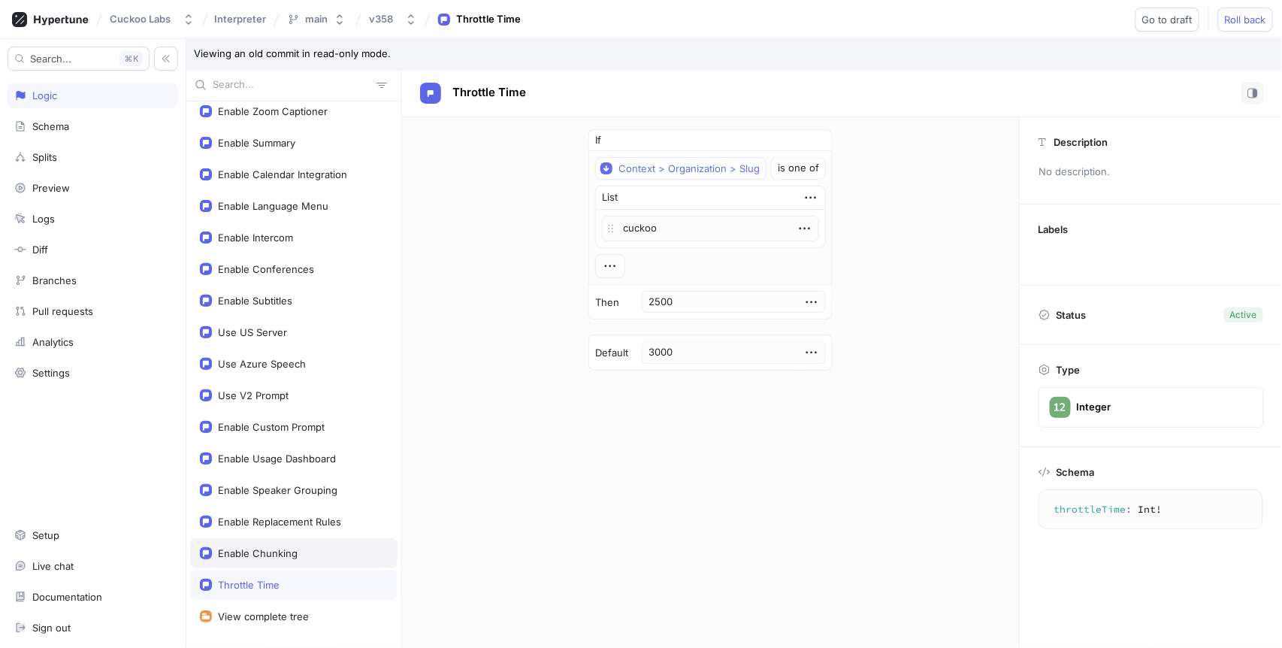
click at [258, 554] on div "Enable Chunking" at bounding box center [258, 553] width 80 height 12
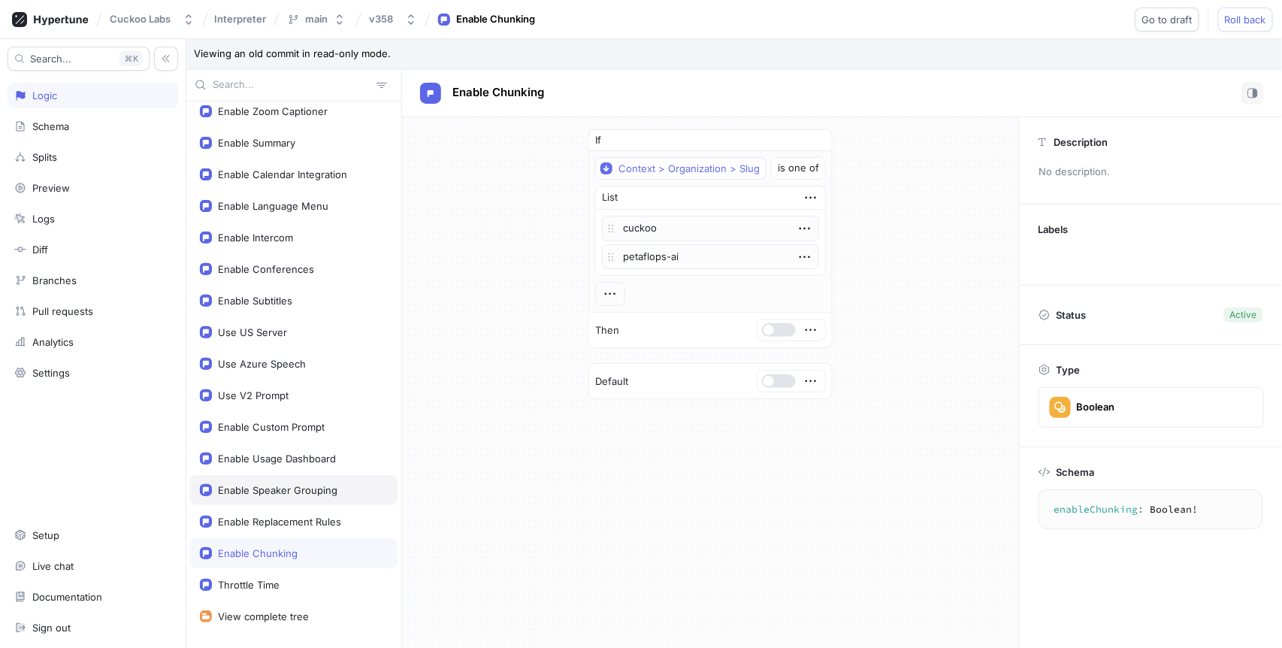
click at [263, 492] on div "Enable Speaker Grouping" at bounding box center [278, 490] width 120 height 12
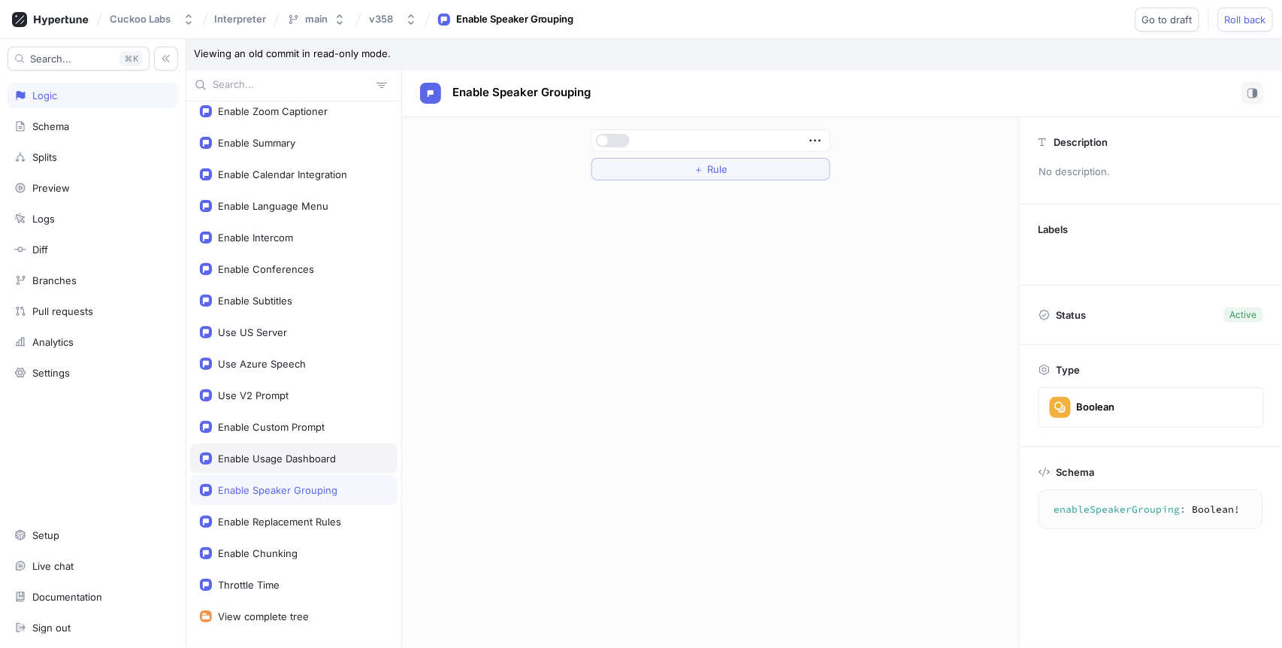
click at [301, 462] on div "Enable Usage Dashboard" at bounding box center [277, 459] width 118 height 12
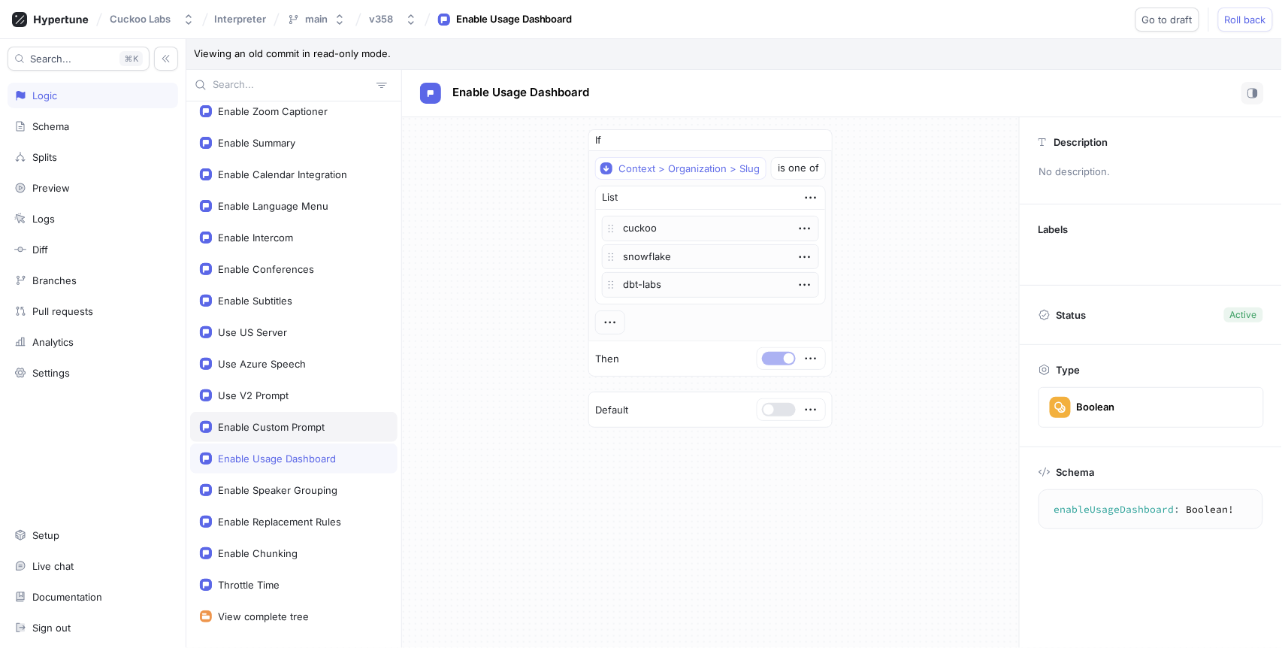
click at [301, 428] on div "Enable Custom Prompt" at bounding box center [271, 427] width 107 height 12
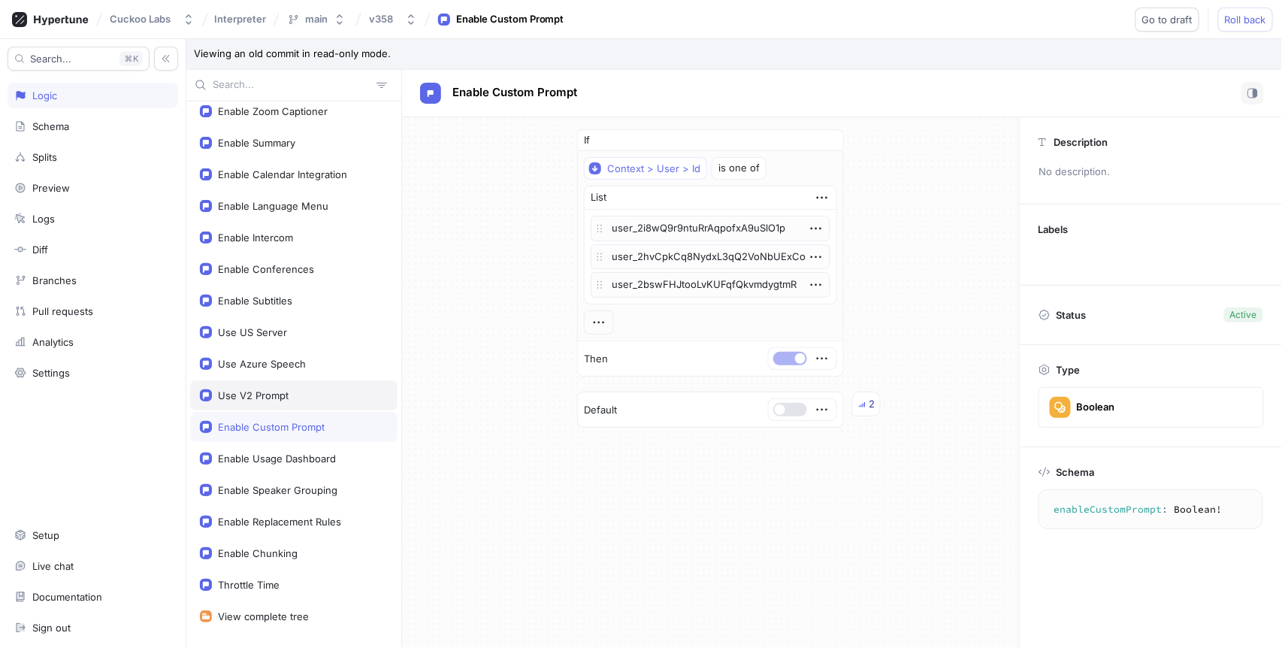
click at [301, 392] on div "Use V2 Prompt" at bounding box center [294, 395] width 188 height 12
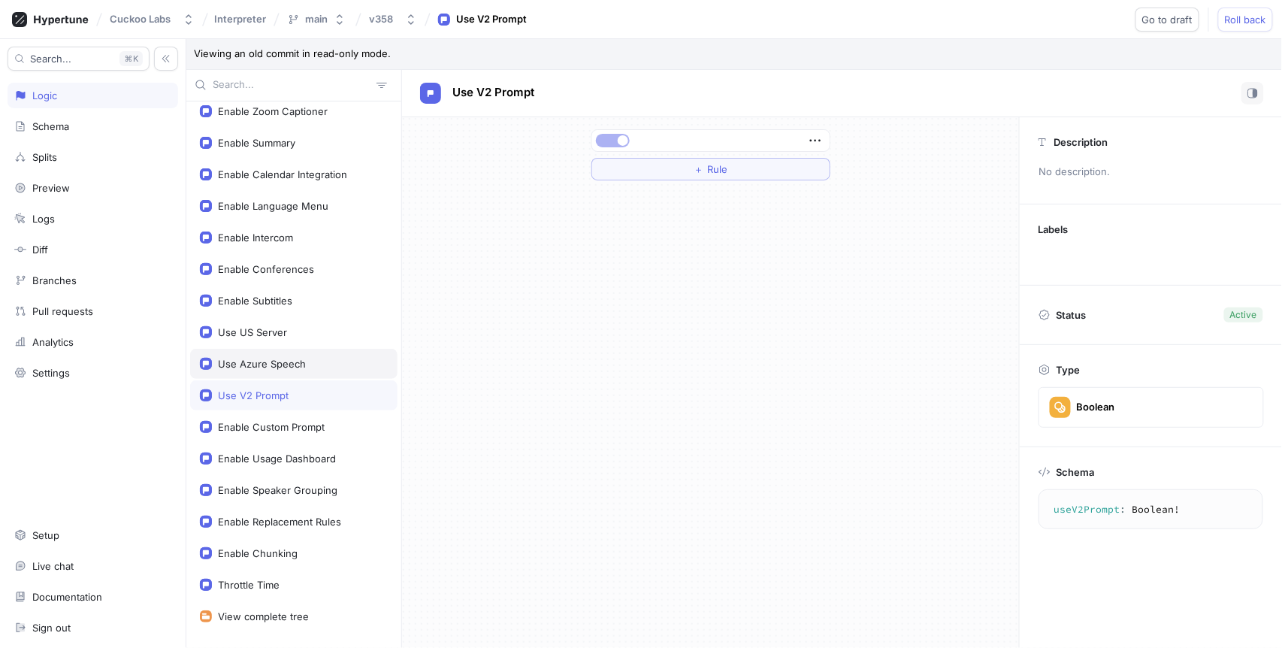
click at [302, 362] on div "Use Azure Speech" at bounding box center [262, 364] width 88 height 12
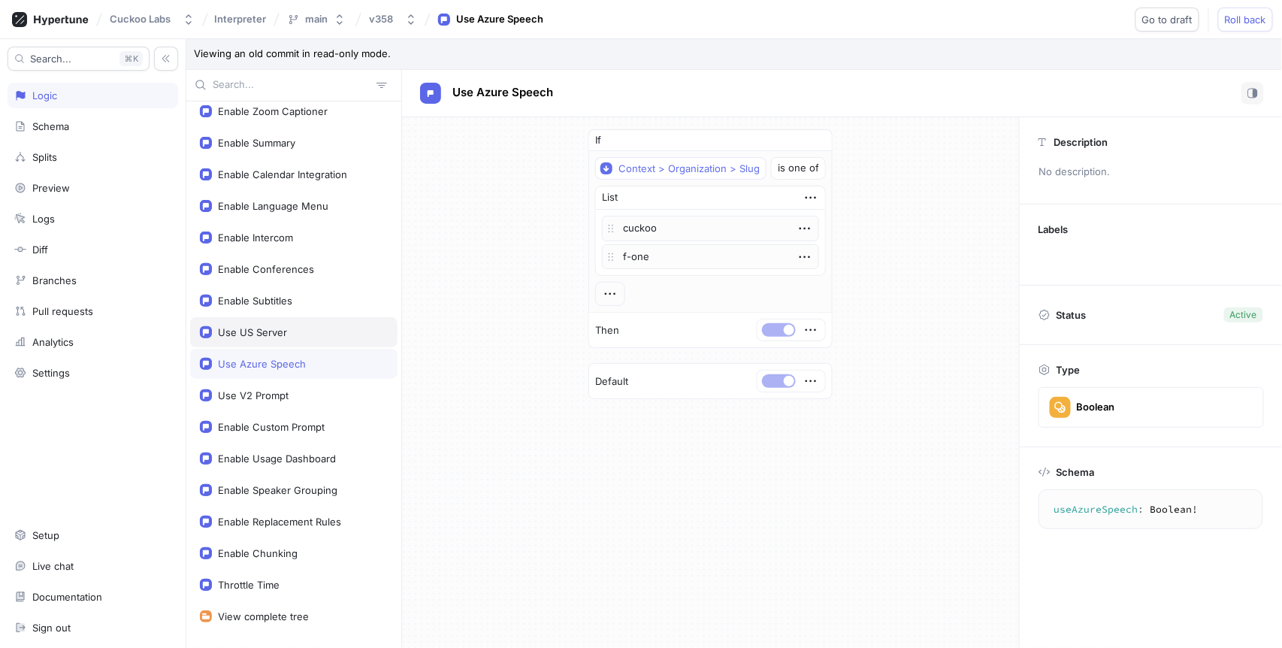
click at [306, 334] on div "Use US Server" at bounding box center [294, 332] width 188 height 12
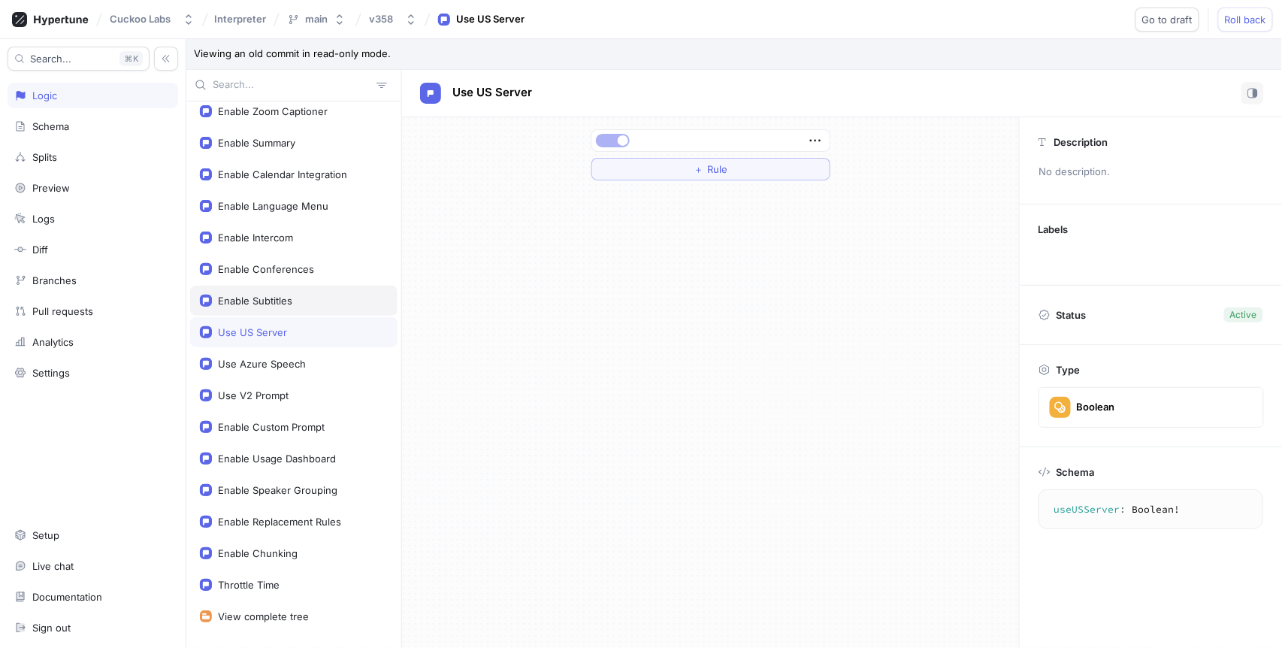
click at [310, 290] on div "Enable Subtitles" at bounding box center [293, 301] width 207 height 30
click at [307, 322] on div "Use US Server" at bounding box center [293, 332] width 207 height 30
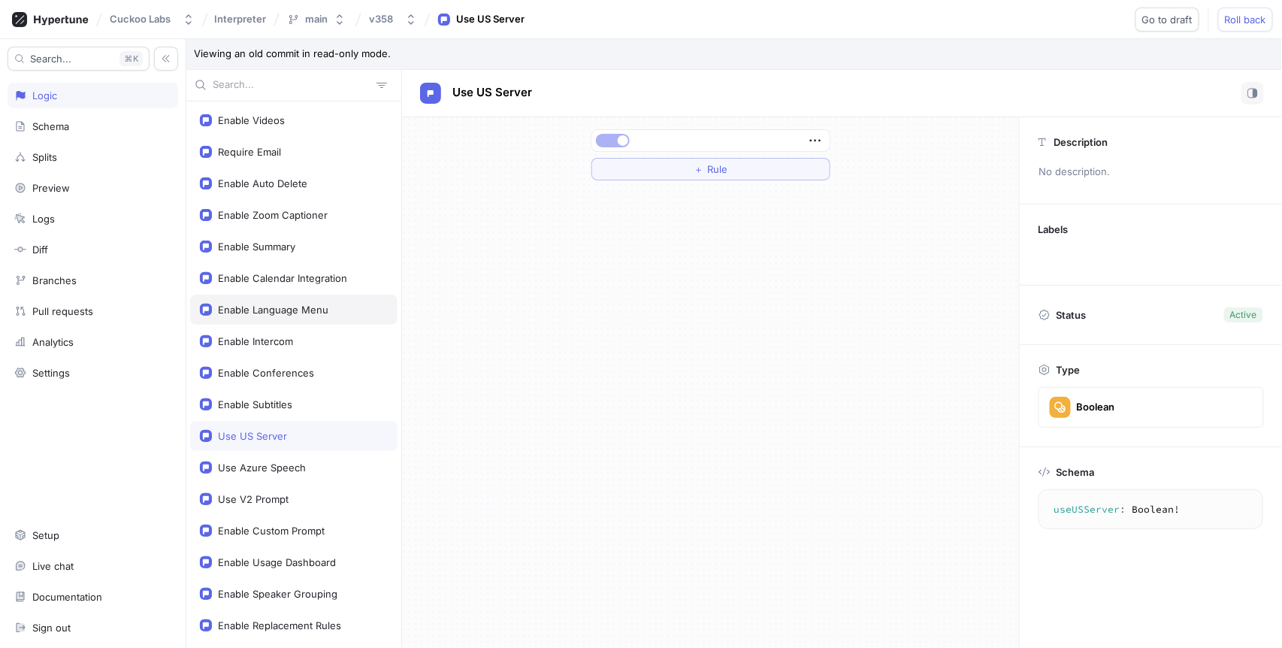
click at [318, 319] on div "Enable Language Menu" at bounding box center [293, 310] width 207 height 30
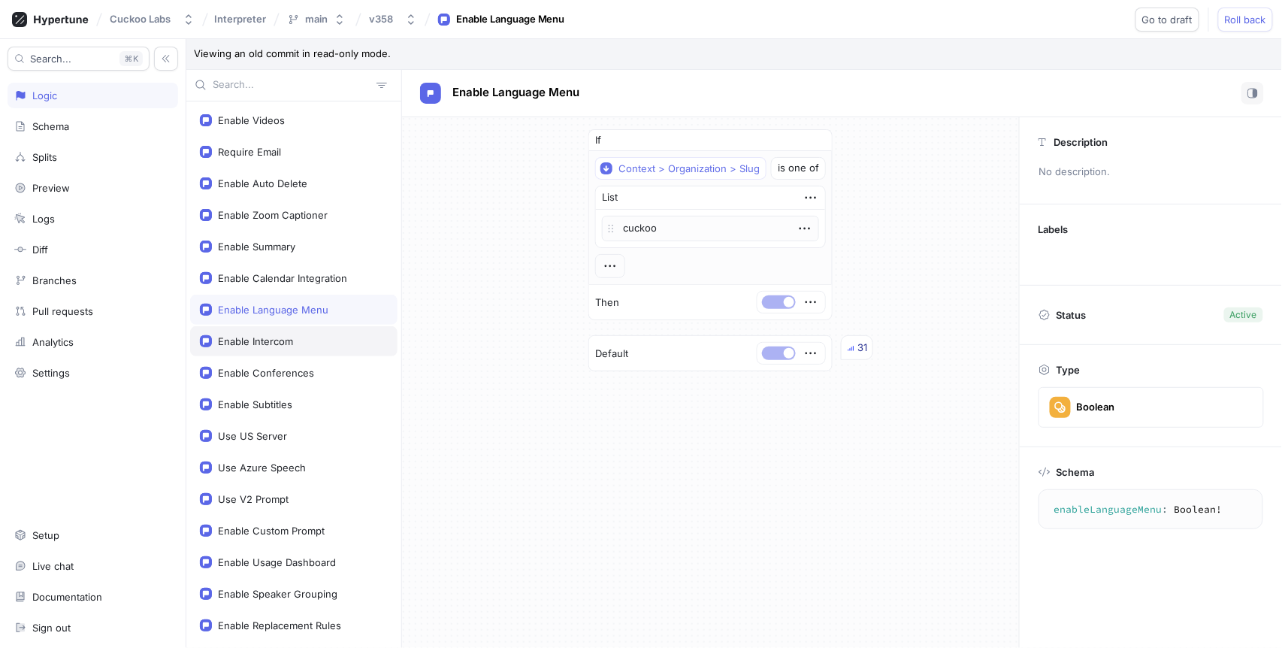
click at [317, 331] on div "Enable Intercom" at bounding box center [293, 341] width 207 height 30
click at [319, 152] on div "Require Email" at bounding box center [294, 152] width 188 height 12
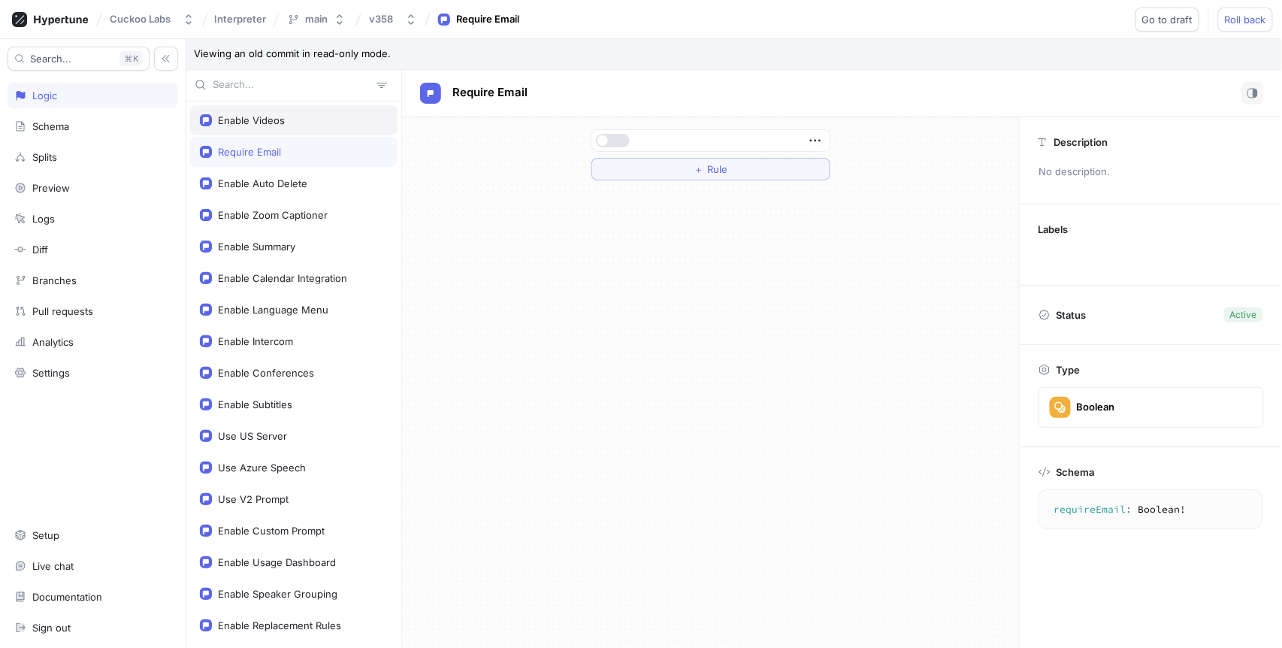
click at [330, 124] on div "Enable Videos" at bounding box center [294, 120] width 188 height 12
click at [325, 146] on div "Require Email" at bounding box center [294, 152] width 188 height 12
type textarea "requireEmail: Boolean!"
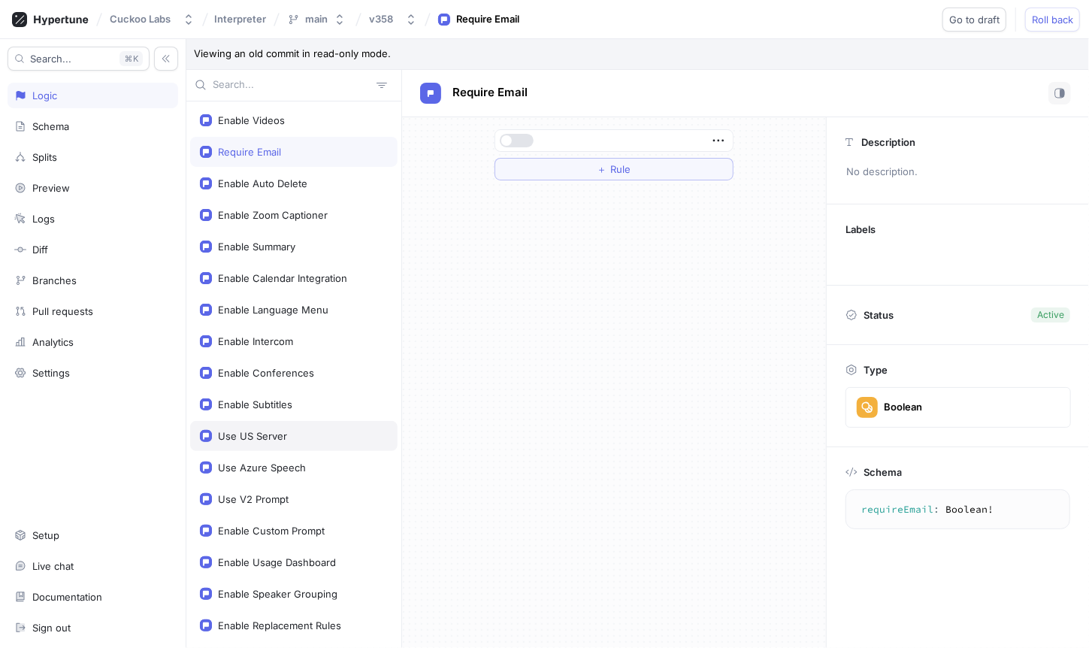
scroll to position [104, 0]
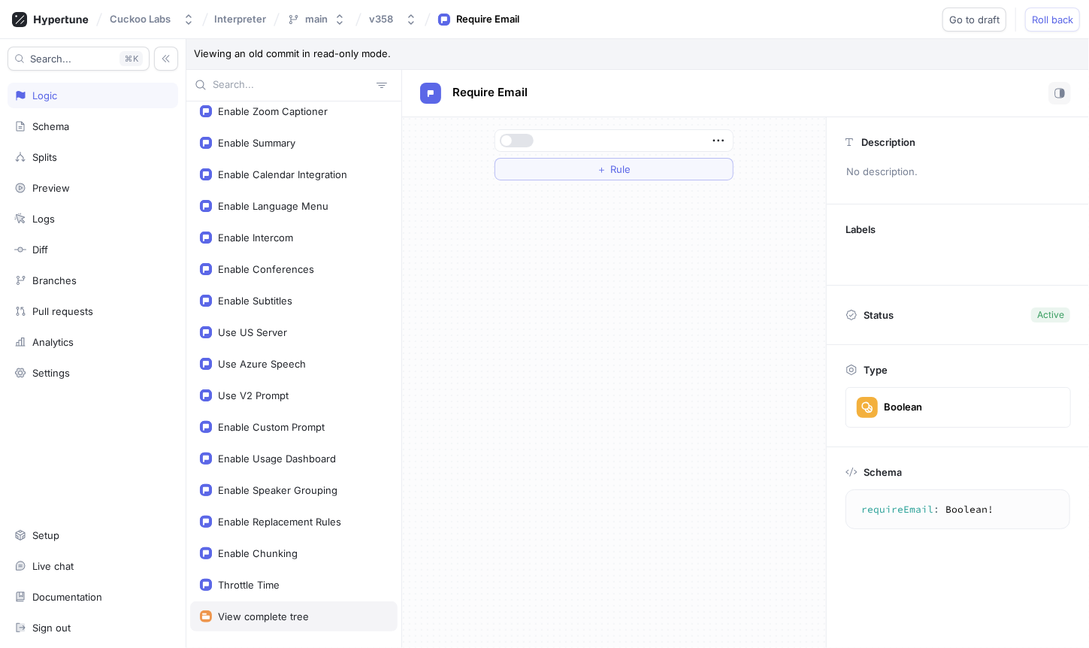
click at [277, 613] on div "View complete tree" at bounding box center [263, 616] width 91 height 12
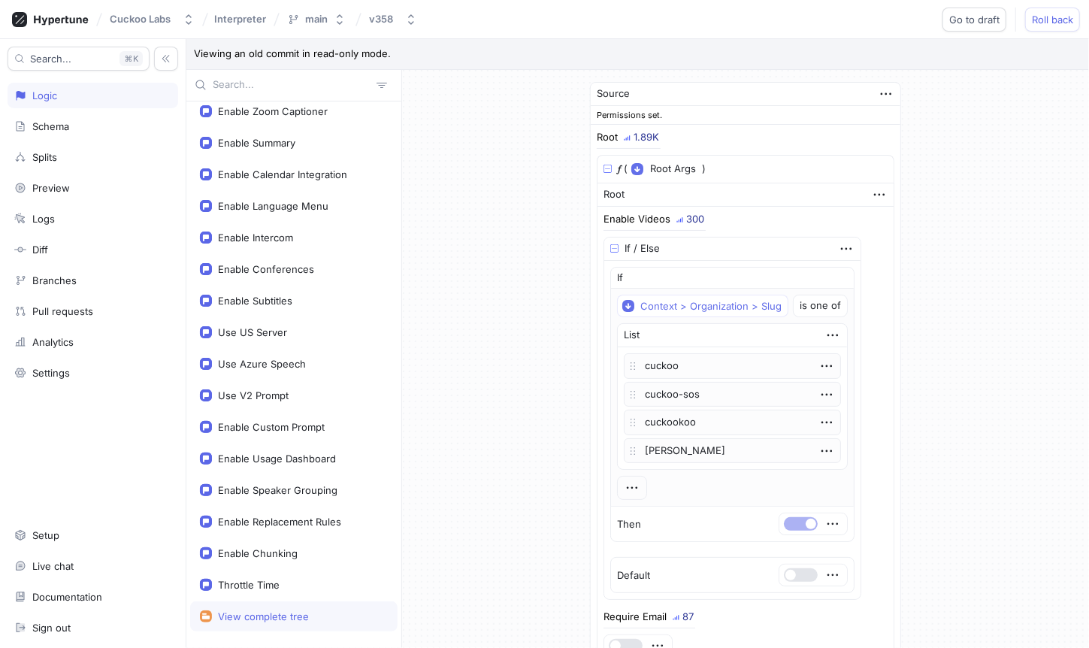
click at [627, 141] on img at bounding box center [627, 138] width 7 height 7
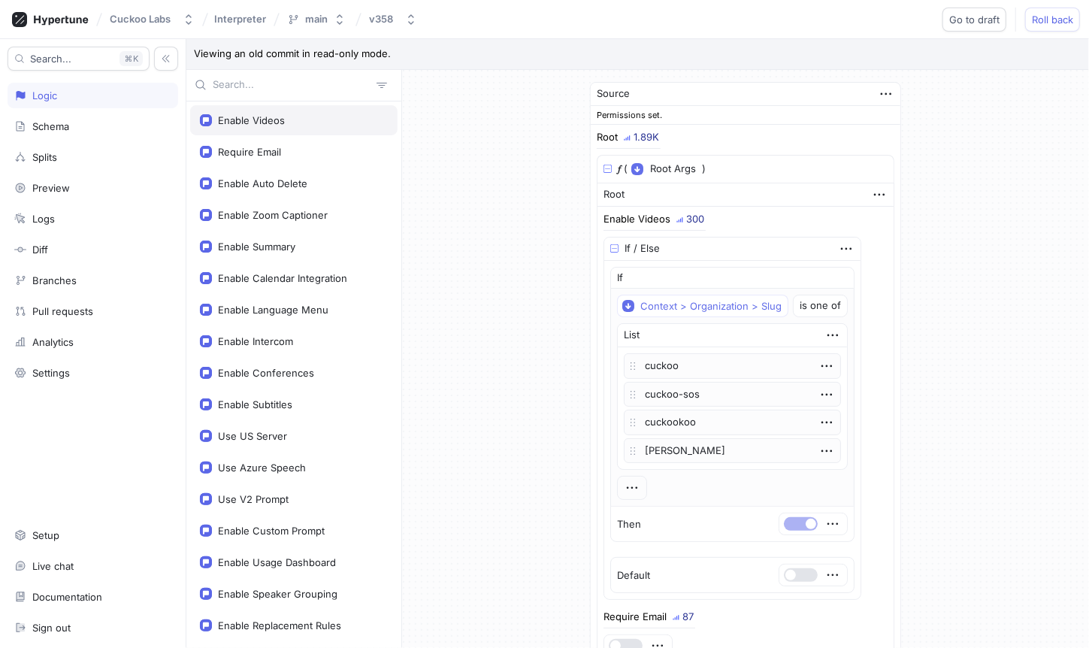
click at [271, 125] on div "Enable Videos" at bounding box center [251, 120] width 67 height 12
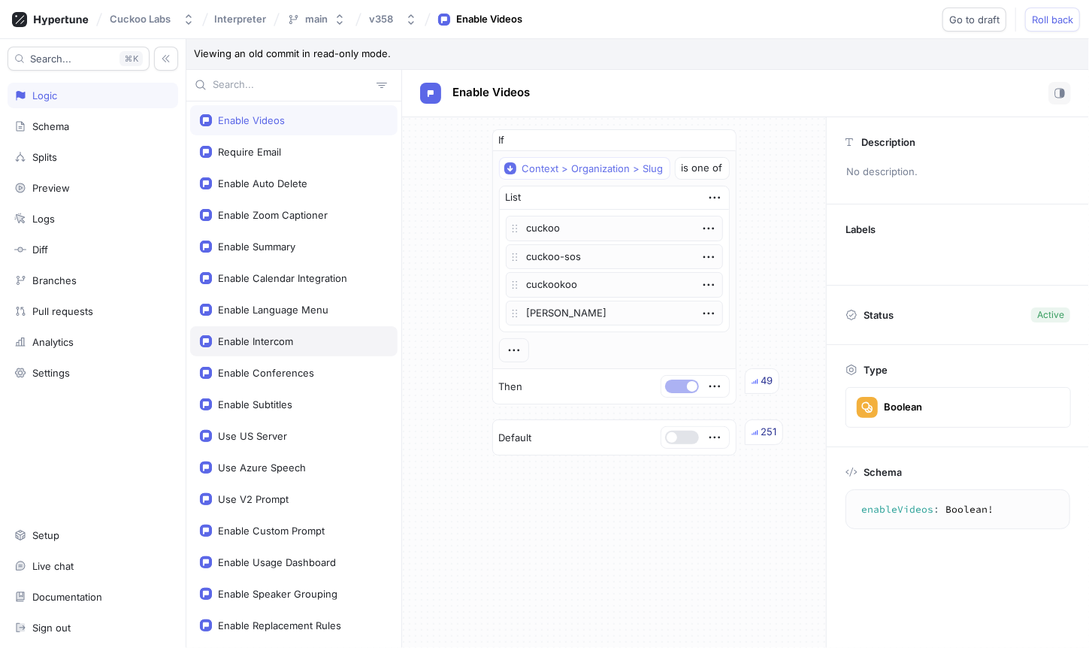
scroll to position [104, 0]
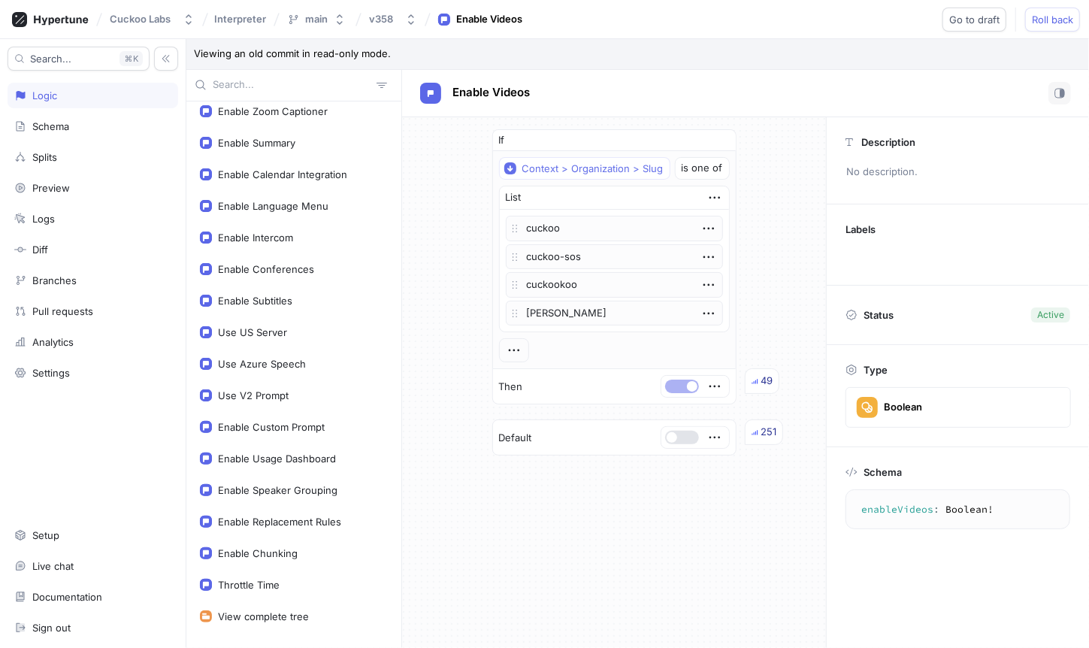
click at [782, 241] on div "If Context > Organization > Slug is one of List cuckoo cuckoo-sos cuckookoo yan…" at bounding box center [614, 292] width 424 height 351
click at [325, 129] on div "Enable Summary" at bounding box center [293, 143] width 207 height 30
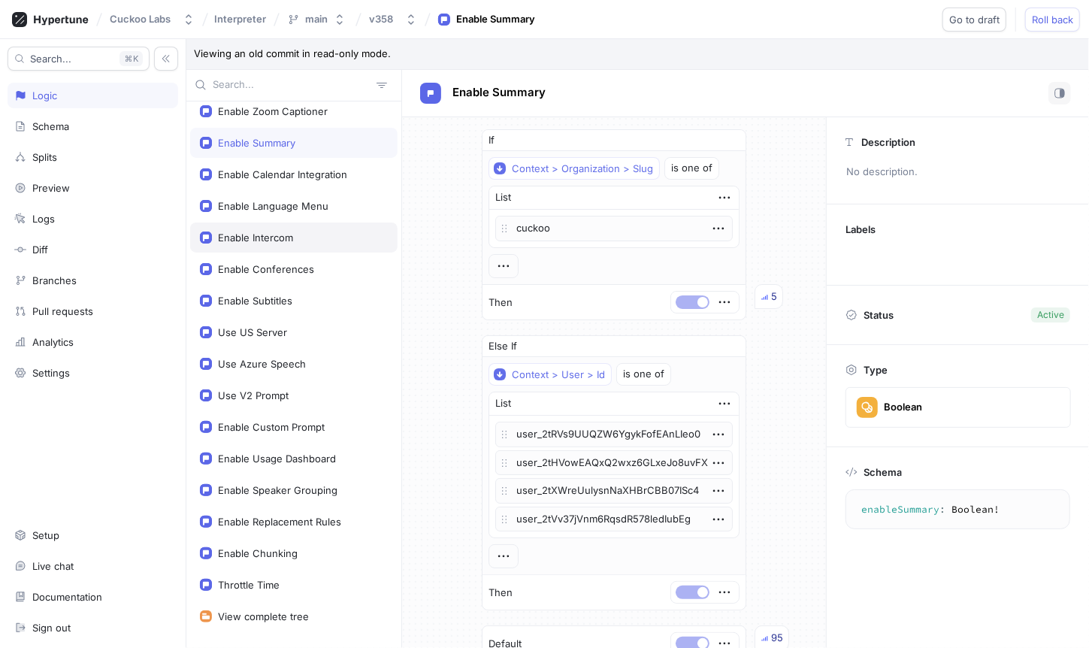
click at [354, 234] on div "Enable Intercom" at bounding box center [294, 238] width 188 height 12
type textarea "enableIntercom: Boolean!"
